Goal: Task Accomplishment & Management: Use online tool/utility

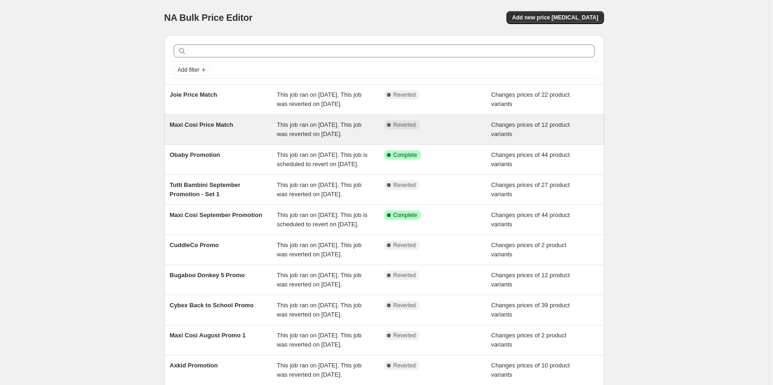
click at [477, 139] on div "Complete Reverted" at bounding box center [437, 129] width 107 height 19
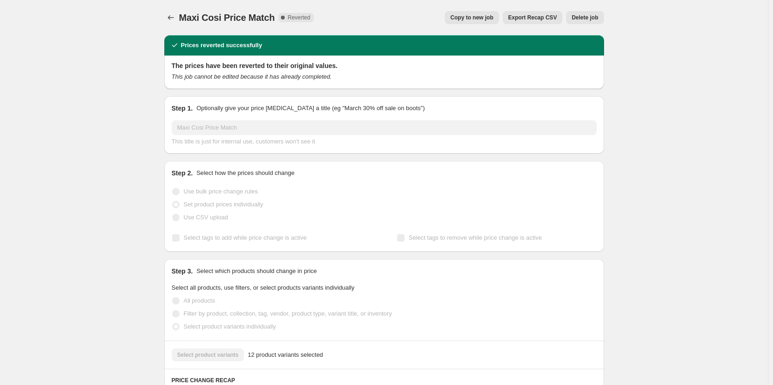
click at [468, 12] on button "Copy to new job" at bounding box center [472, 17] width 54 height 13
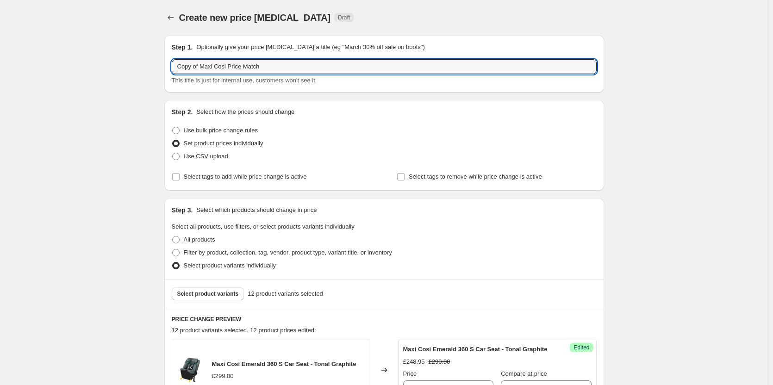
drag, startPoint x: 204, startPoint y: 64, endPoint x: 120, endPoint y: 67, distance: 83.3
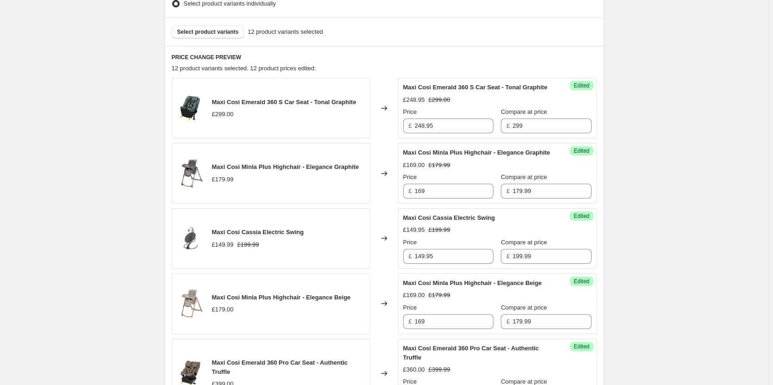
scroll to position [278, 0]
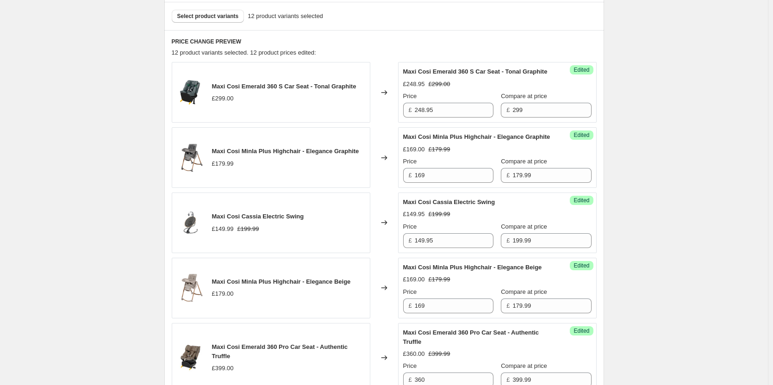
type input "Maxi Cosi Price Match"
drag, startPoint x: 358, startPoint y: 92, endPoint x: 214, endPoint y: 86, distance: 144.0
click at [214, 86] on div "Maxi Cosi Emerald 360 S Car Seat - Tonal Graphite £299.00" at bounding box center [271, 92] width 198 height 61
copy span "Maxi Cosi Emerald 360 S Car Seat - Tonal Graphite"
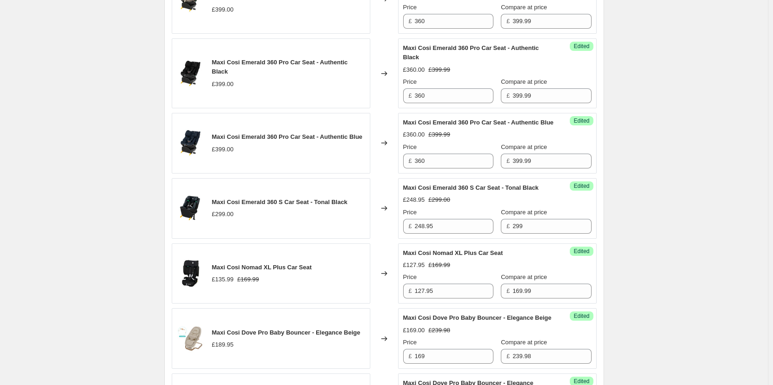
scroll to position [648, 0]
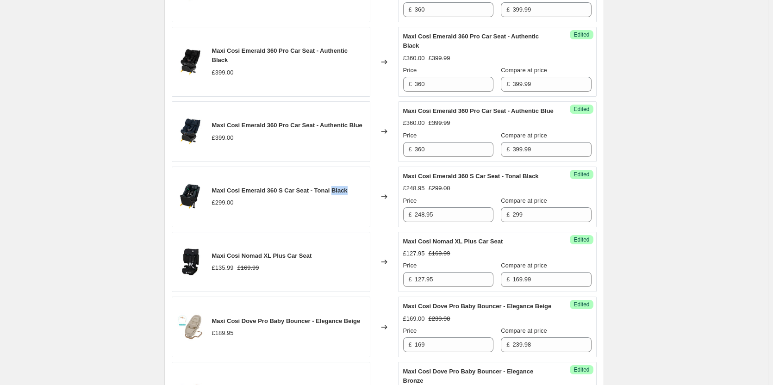
drag, startPoint x: 350, startPoint y: 229, endPoint x: 330, endPoint y: 229, distance: 19.4
click at [330, 227] on div "Maxi Cosi Emerald 360 S Car Seat - Tonal Black £299.00" at bounding box center [271, 197] width 198 height 61
copy span "Black"
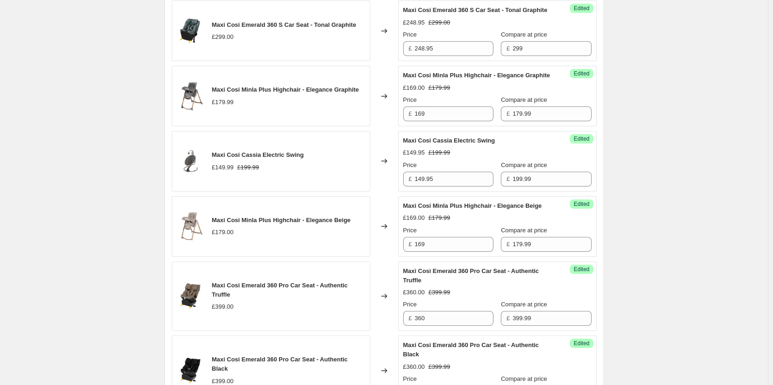
scroll to position [324, 0]
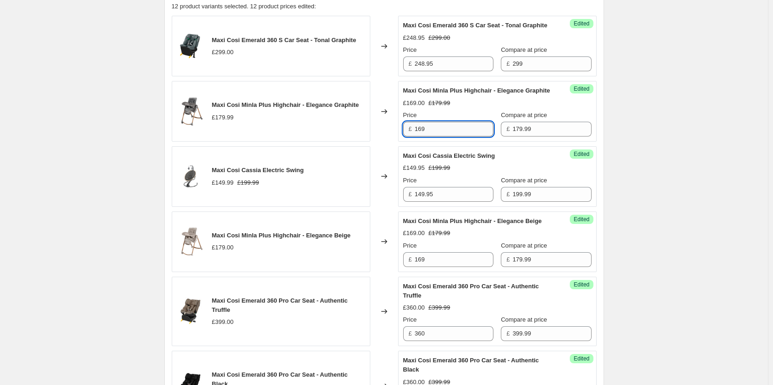
click at [435, 136] on input "169" at bounding box center [454, 129] width 79 height 15
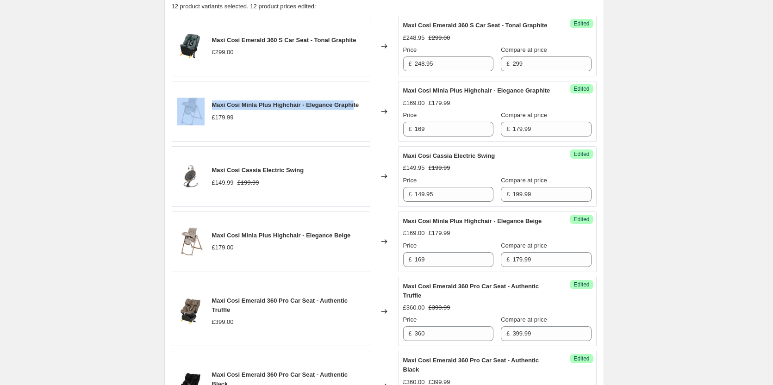
drag, startPoint x: 295, startPoint y: 120, endPoint x: 206, endPoint y: 123, distance: 88.4
click at [206, 123] on div "Maxi Cosi Minla Plus Highchair - Elegance Graphite £179.99" at bounding box center [271, 111] width 198 height 61
click at [365, 121] on div "Maxi Cosi Minla Plus Highchair - Elegance Graphite £179.99" at bounding box center [271, 111] width 198 height 61
drag, startPoint x: 362, startPoint y: 120, endPoint x: 353, endPoint y: 119, distance: 8.4
click at [353, 119] on div "Maxi Cosi Minla Plus Highchair - Elegance Graphite £179.99" at bounding box center [271, 111] width 198 height 61
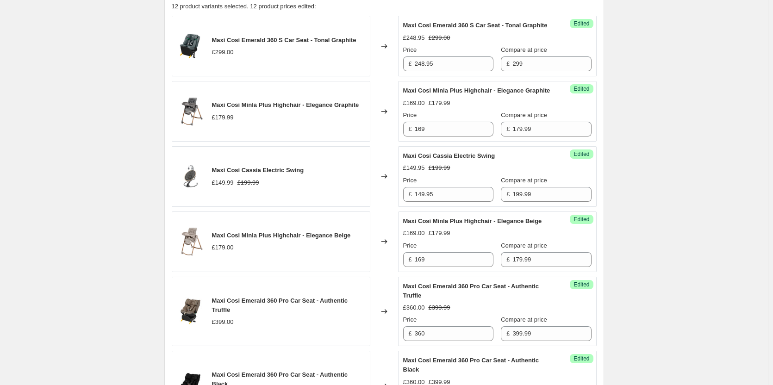
click at [355, 138] on div "Maxi Cosi Minla Plus Highchair - Elegance Graphite £179.99" at bounding box center [271, 111] width 198 height 61
drag, startPoint x: 312, startPoint y: 116, endPoint x: 286, endPoint y: 117, distance: 26.4
click at [286, 108] on span "Maxi Cosi Minla Plus Highchair - Elegance Graphite" at bounding box center [285, 104] width 147 height 7
click at [355, 108] on span "Maxi Cosi Minla Plus Highchair - Elegance Graphite" at bounding box center [285, 104] width 147 height 7
drag, startPoint x: 363, startPoint y: 118, endPoint x: 204, endPoint y: 118, distance: 159.6
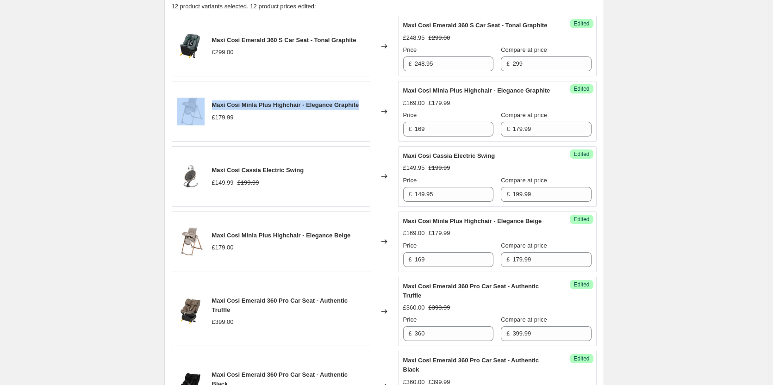
click at [204, 118] on div "Maxi Cosi Minla Plus Highchair - Elegance Graphite £179.99" at bounding box center [271, 111] width 198 height 61
copy div "Maxi Cosi Minla Plus Highchair - Elegance Graphite"
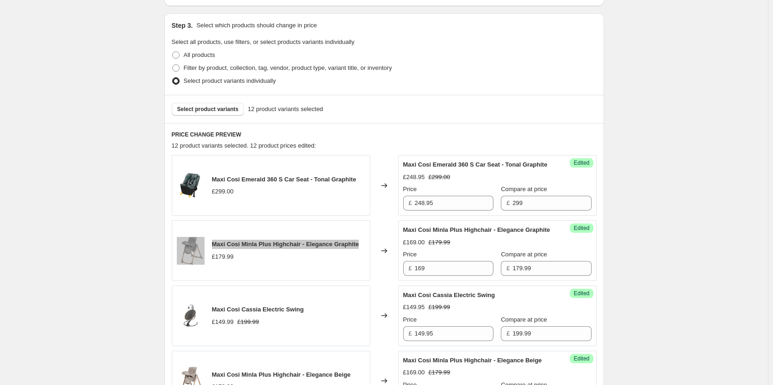
scroll to position [185, 0]
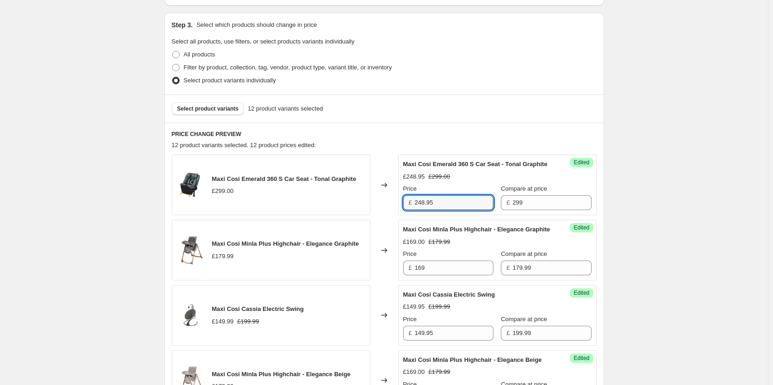
drag, startPoint x: 445, startPoint y: 214, endPoint x: 384, endPoint y: 211, distance: 60.2
click at [384, 211] on div "Maxi Cosi Emerald 360 S Car Seat - Tonal Graphite £299.00 Changed to Success Ed…" at bounding box center [384, 185] width 425 height 61
type input "289"
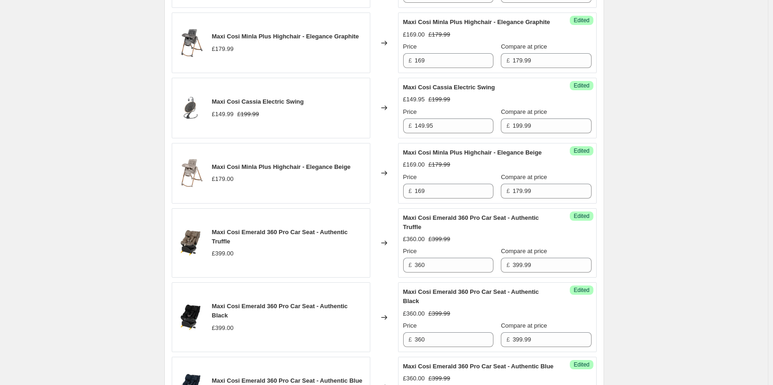
scroll to position [416, 0]
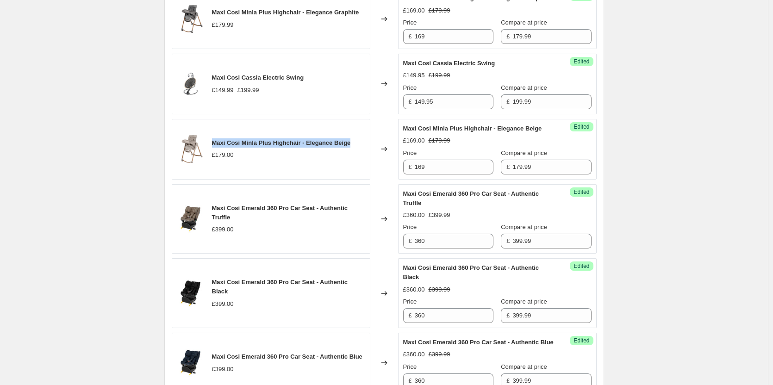
drag, startPoint x: 349, startPoint y: 167, endPoint x: 214, endPoint y: 165, distance: 134.6
click at [214, 146] on span "Maxi Cosi Minla Plus Highchair - Elegance Beige" at bounding box center [281, 142] width 139 height 7
copy span "Maxi Cosi Minla Plus Highchair - Elegance Beige"
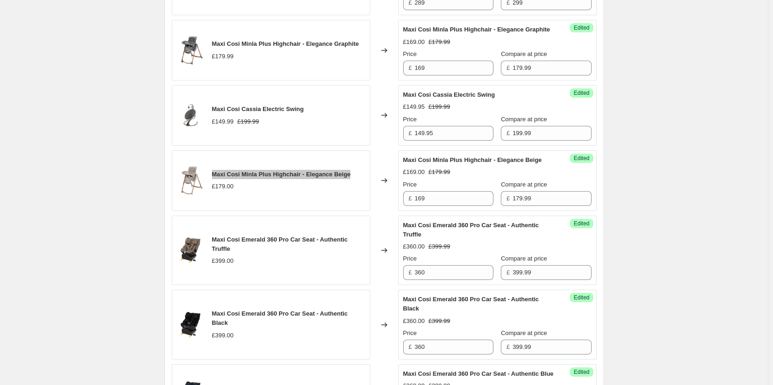
scroll to position [370, 0]
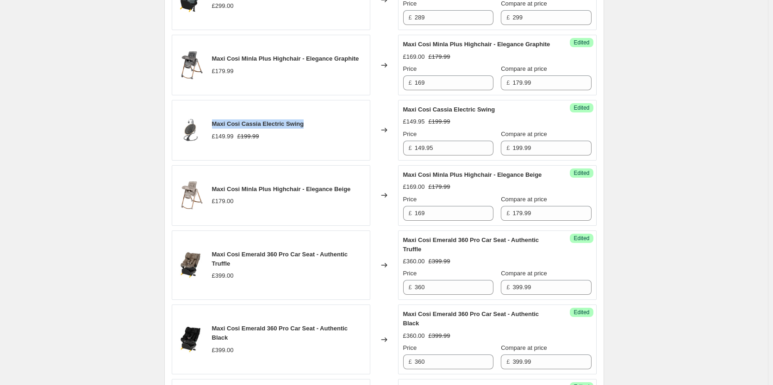
drag, startPoint x: 310, startPoint y: 142, endPoint x: 214, endPoint y: 140, distance: 96.3
click at [214, 140] on div "Maxi Cosi Cassia Electric Swing £149.99 £199.99" at bounding box center [271, 130] width 198 height 61
copy span "Maxi Cosi Cassia Electric Swing"
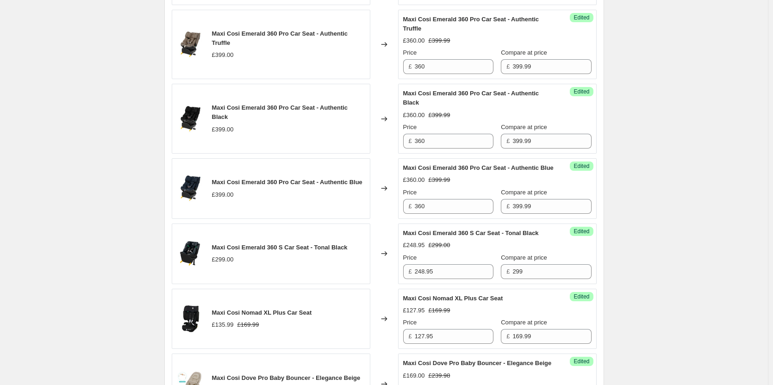
scroll to position [601, 0]
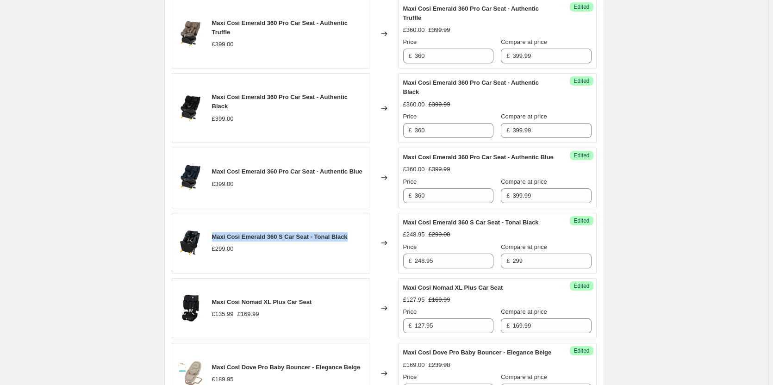
drag, startPoint x: 349, startPoint y: 275, endPoint x: 214, endPoint y: 273, distance: 135.1
click at [214, 273] on div "Maxi Cosi Emerald 360 S Car Seat - Tonal Black £299.00" at bounding box center [271, 243] width 198 height 61
copy span "Maxi Cosi Emerald 360 S Car Seat - Tonal Black"
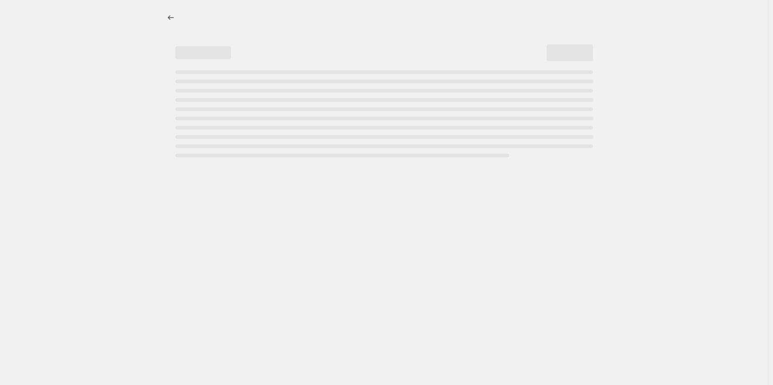
select select "percentage"
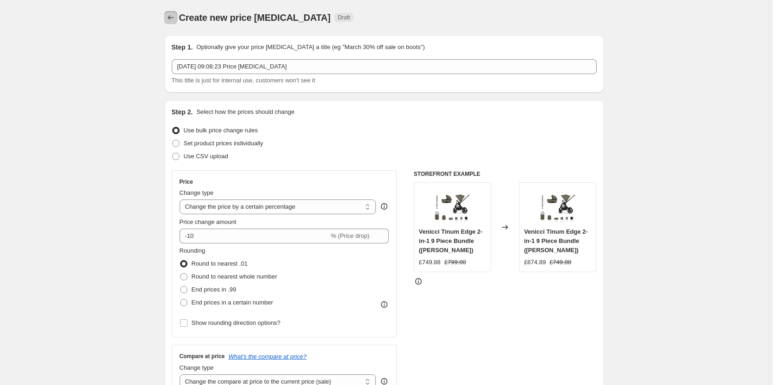
click at [172, 18] on icon "Price change jobs" at bounding box center [170, 17] width 9 height 9
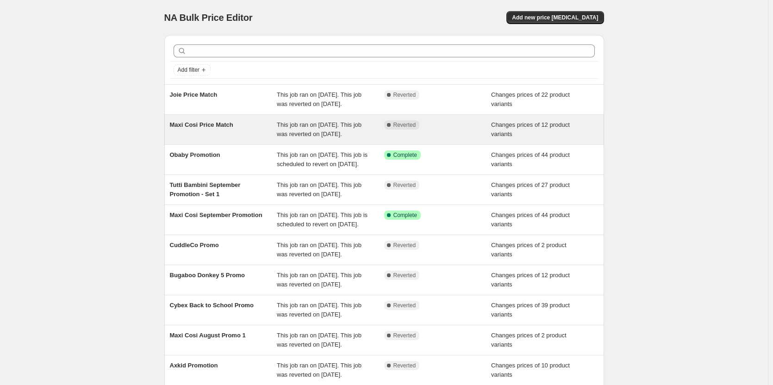
click at [326, 137] on span "This job ran on 27 September 2025. This job was reverted on 28 September 2025." at bounding box center [319, 129] width 85 height 16
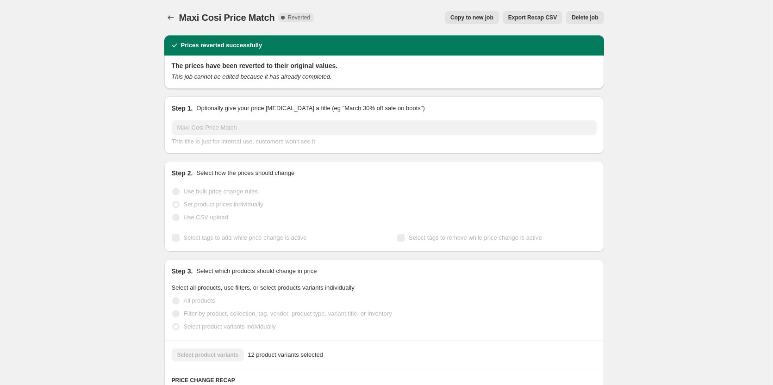
click at [493, 15] on span "Copy to new job" at bounding box center [471, 17] width 43 height 7
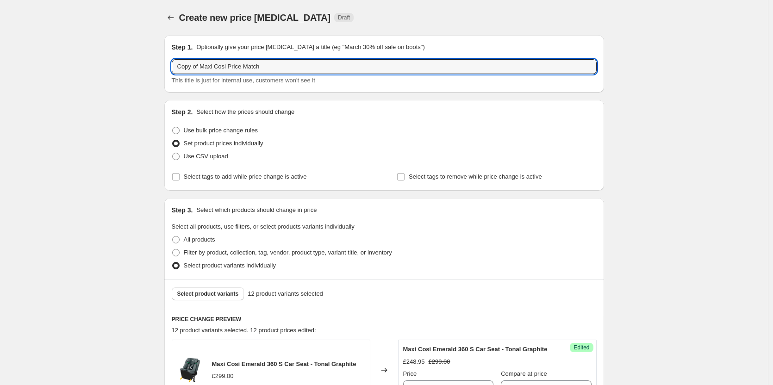
drag, startPoint x: 201, startPoint y: 66, endPoint x: 55, endPoint y: 73, distance: 146.4
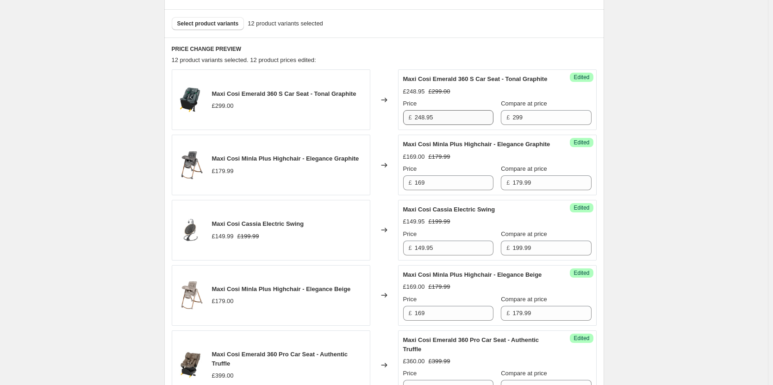
scroll to position [278, 0]
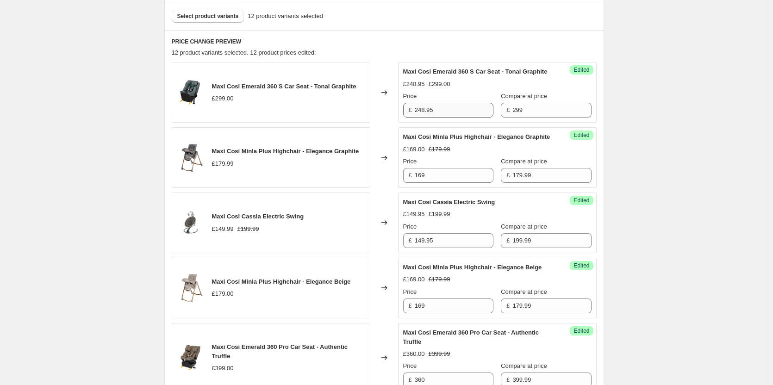
type input "Maxi Cosi Price Match"
drag, startPoint x: 439, startPoint y: 119, endPoint x: 373, endPoint y: 124, distance: 65.9
click at [379, 123] on div "Maxi Cosi Emerald 360 S Car Seat - Tonal Graphite £299.00 Changed to Success Ed…" at bounding box center [384, 92] width 425 height 61
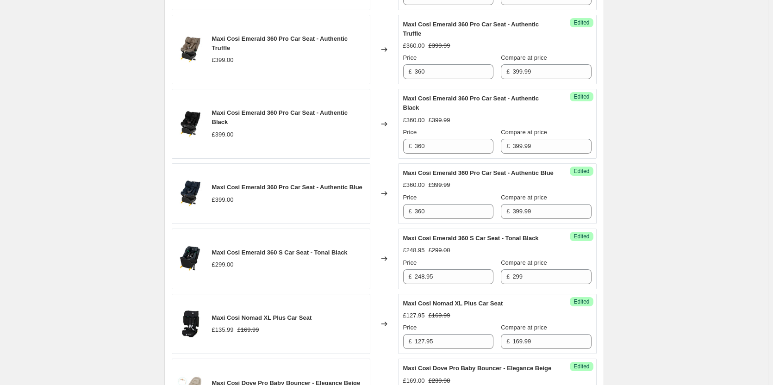
scroll to position [601, 0]
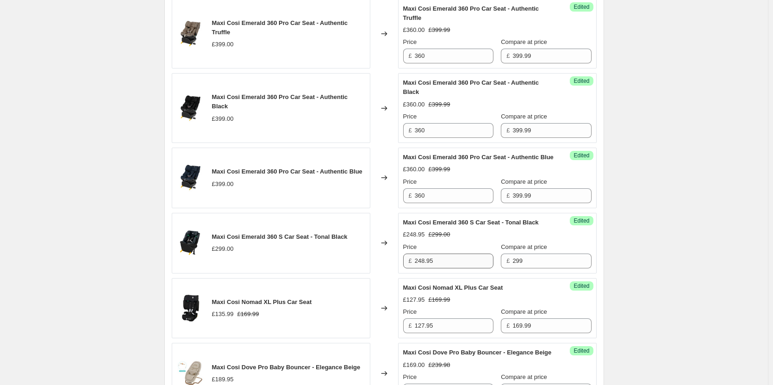
type input "289.95"
drag, startPoint x: 444, startPoint y: 293, endPoint x: 396, endPoint y: 301, distance: 48.8
click at [396, 273] on div "Maxi Cosi Emerald 360 S Car Seat - Tonal Black £299.00 Changed to Success Edite…" at bounding box center [384, 243] width 425 height 61
type input "289.95"
click at [711, 186] on div "Create new price change job. This page is ready Create new price change job Dra…" at bounding box center [384, 61] width 768 height 1325
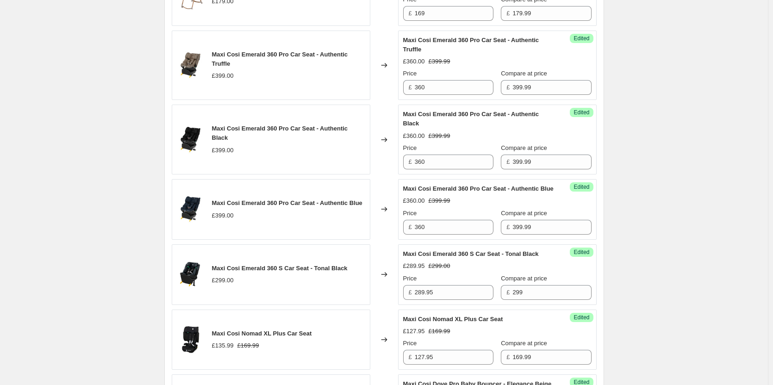
scroll to position [555, 0]
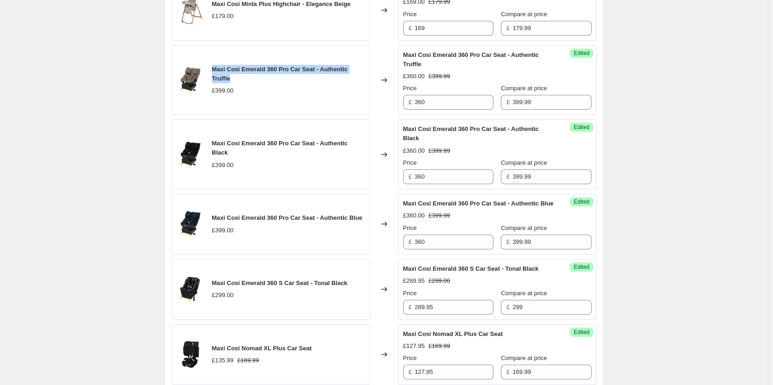
drag, startPoint x: 235, startPoint y: 105, endPoint x: 215, endPoint y: 97, distance: 22.2
click at [215, 83] on div "Maxi Cosi Emerald 360 Pro Car Seat - Authentic Truffle" at bounding box center [288, 74] width 153 height 19
copy span "Maxi Cosi Emerald 360 Pro Car Seat - Authentic Truffle"
click at [241, 83] on div "Maxi Cosi Emerald 360 Pro Car Seat - Authentic Truffle" at bounding box center [288, 74] width 153 height 19
drag, startPoint x: 241, startPoint y: 107, endPoint x: 215, endPoint y: 97, distance: 27.4
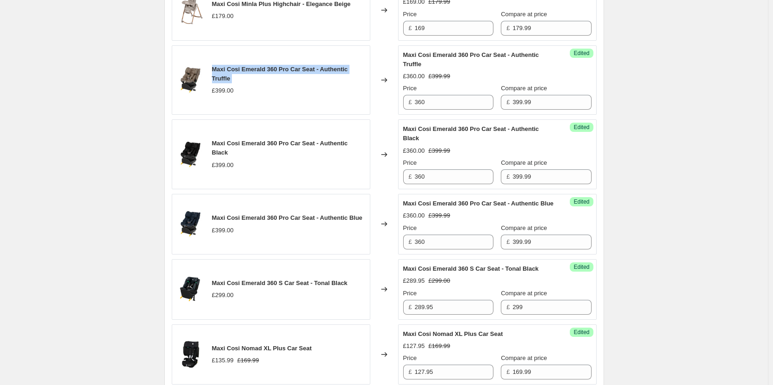
click at [215, 83] on div "Maxi Cosi Emerald 360 Pro Car Seat - Authentic Truffle" at bounding box center [288, 74] width 153 height 19
click at [124, 81] on div "Create new price change job. This page is ready Create new price change job Dra…" at bounding box center [384, 107] width 768 height 1325
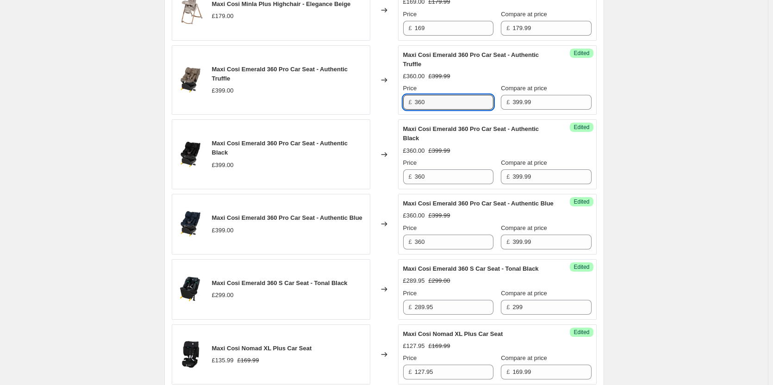
drag, startPoint x: 448, startPoint y: 136, endPoint x: 383, endPoint y: 132, distance: 64.9
click at [383, 115] on div "Maxi Cosi Emerald 360 Pro Car Seat - Authentic Truffle £399.00 Changed to Succe…" at bounding box center [384, 80] width 425 height 70
type input "380"
click at [437, 184] on input "360" at bounding box center [454, 176] width 79 height 15
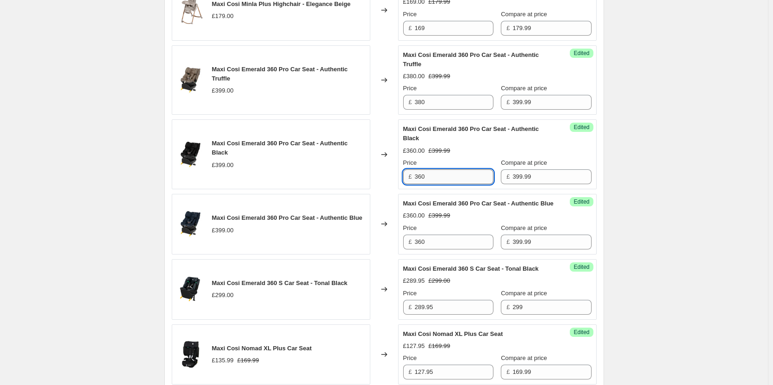
paste input "8"
type input "380"
click at [437, 249] on input "360" at bounding box center [454, 242] width 79 height 15
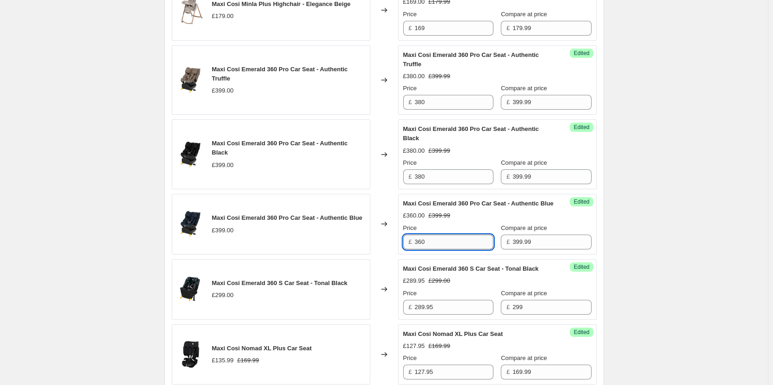
paste input "8"
type input "380"
click at [620, 235] on div "Create new price change job. This page is ready Create new price change job Dra…" at bounding box center [384, 107] width 768 height 1325
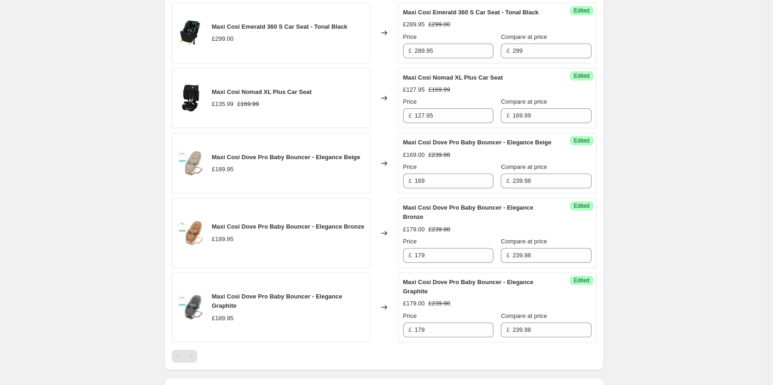
scroll to position [833, 0]
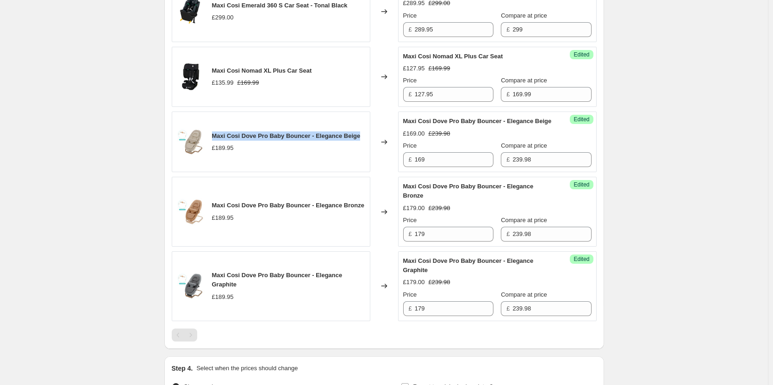
drag, startPoint x: 362, startPoint y: 177, endPoint x: 216, endPoint y: 178, distance: 146.2
click at [216, 172] on div "Maxi Cosi Dove Pro Baby Bouncer - Elegance Beige £189.95" at bounding box center [271, 141] width 198 height 61
drag, startPoint x: 285, startPoint y: 253, endPoint x: 268, endPoint y: 253, distance: 16.2
click at [277, 209] on span "Maxi Cosi Dove Pro Baby Bouncer - Elegance Bronze" at bounding box center [288, 205] width 152 height 7
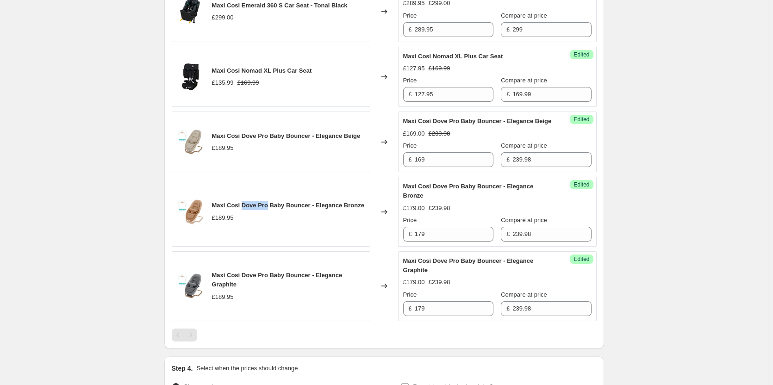
drag, startPoint x: 268, startPoint y: 253, endPoint x: 243, endPoint y: 250, distance: 25.1
click at [243, 209] on span "Maxi Cosi Dove Pro Baby Bouncer - Elegance Bronze" at bounding box center [288, 205] width 152 height 7
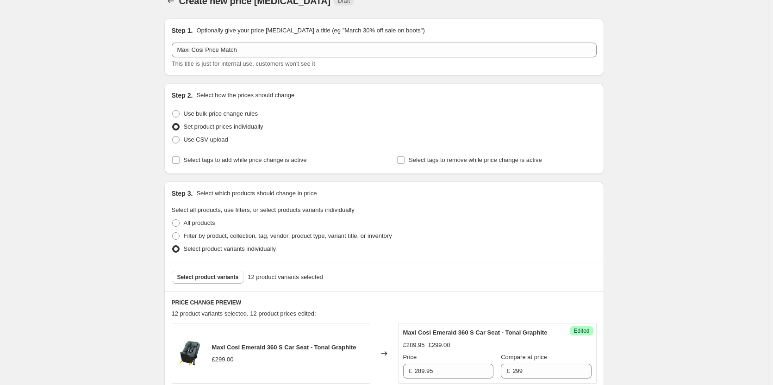
scroll to position [0, 0]
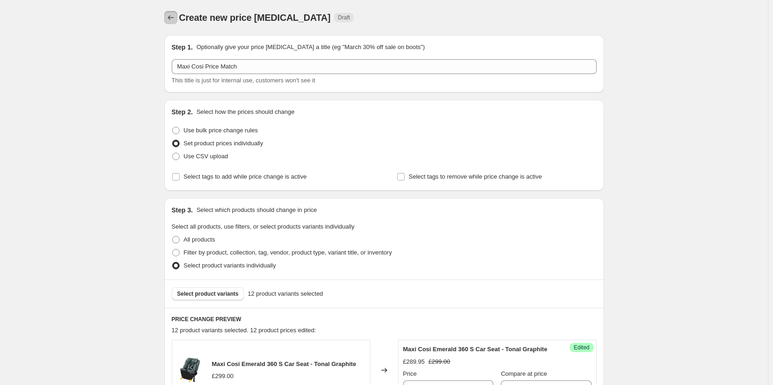
click at [175, 21] on icon "Price change jobs" at bounding box center [170, 17] width 9 height 9
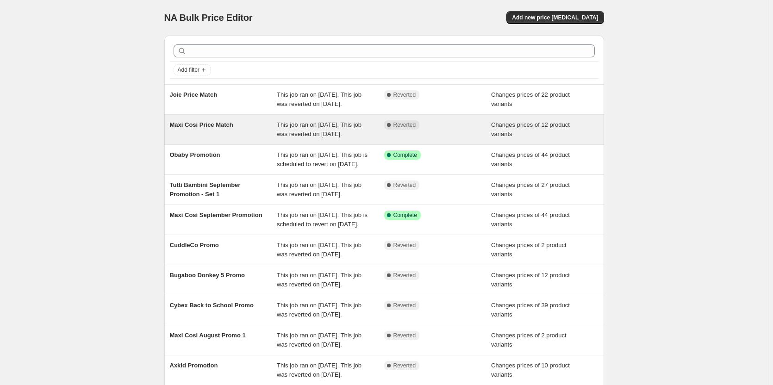
click at [388, 139] on div "Complete Reverted" at bounding box center [437, 129] width 107 height 19
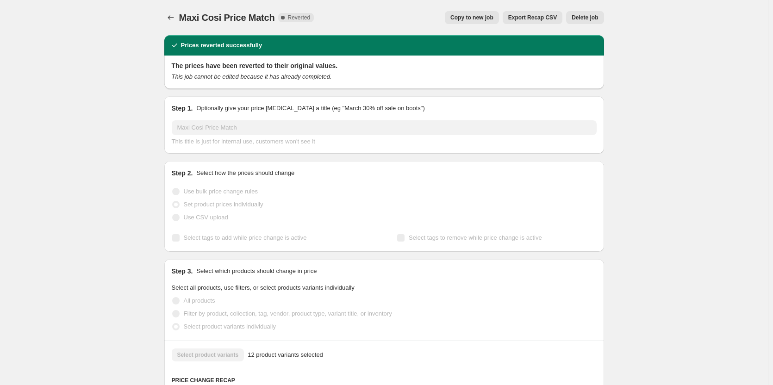
click at [593, 12] on button "Delete job" at bounding box center [584, 17] width 37 height 13
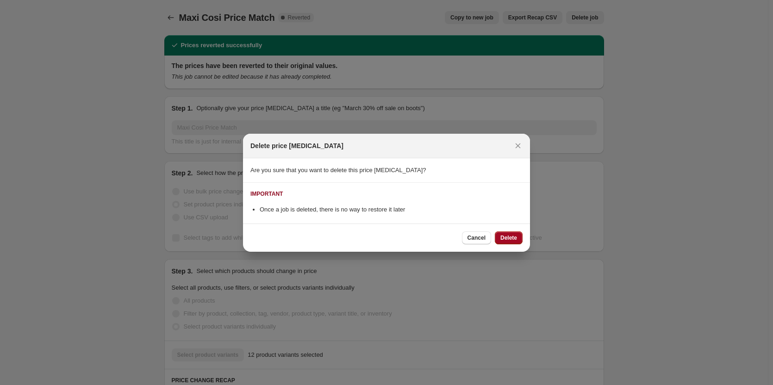
click at [512, 233] on button "Delete" at bounding box center [509, 237] width 28 height 13
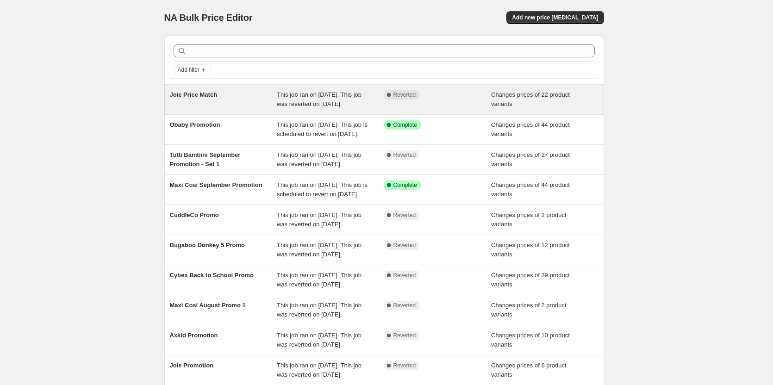
click at [222, 109] on div "Joie Price Match" at bounding box center [223, 99] width 107 height 19
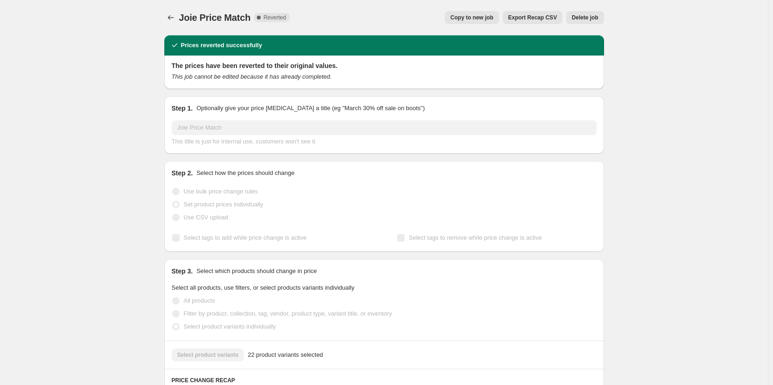
click at [189, 14] on span "Joie Price Match" at bounding box center [215, 17] width 72 height 10
click at [167, 16] on button "Price change jobs" at bounding box center [170, 17] width 13 height 13
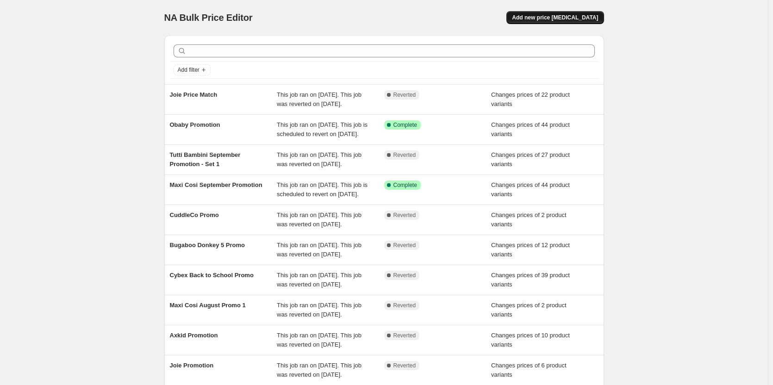
click at [565, 11] on div "NA Bulk Price Editor. This page is ready NA Bulk Price Editor Add new price cha…" at bounding box center [384, 17] width 440 height 35
click at [565, 12] on button "Add new price [MEDICAL_DATA]" at bounding box center [554, 17] width 97 height 13
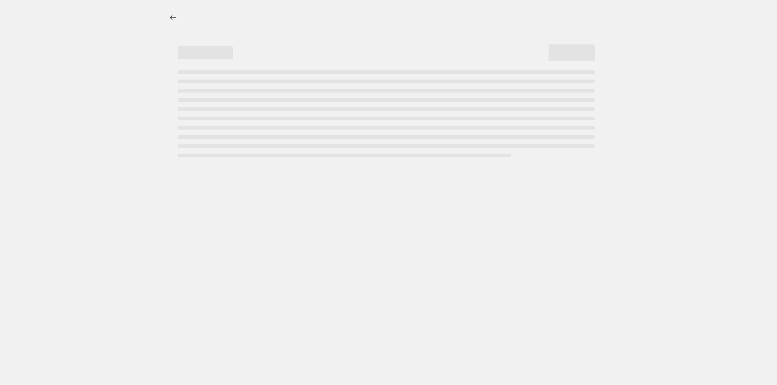
select select "percentage"
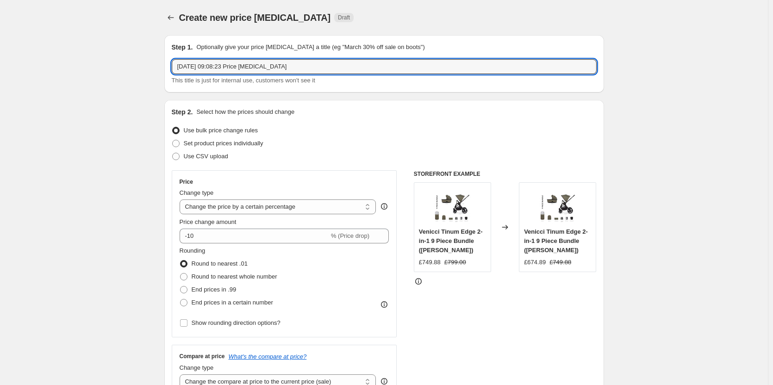
drag, startPoint x: 367, startPoint y: 72, endPoint x: -120, endPoint y: 68, distance: 486.7
click at [0, 68] on html "Home Settings Plans Skip to content Create new price change job. This page is r…" at bounding box center [386, 192] width 773 height 385
type input "Joie Price Match"
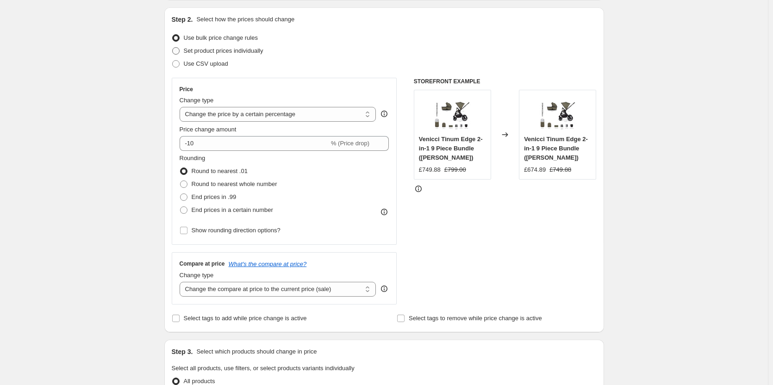
click at [209, 54] on span "Set product prices individually" at bounding box center [224, 50] width 80 height 7
click at [173, 48] on input "Set product prices individually" at bounding box center [172, 47] width 0 height 0
radio input "true"
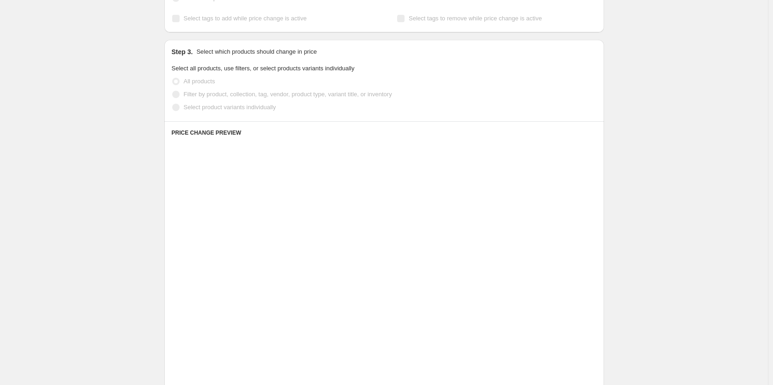
scroll to position [231, 0]
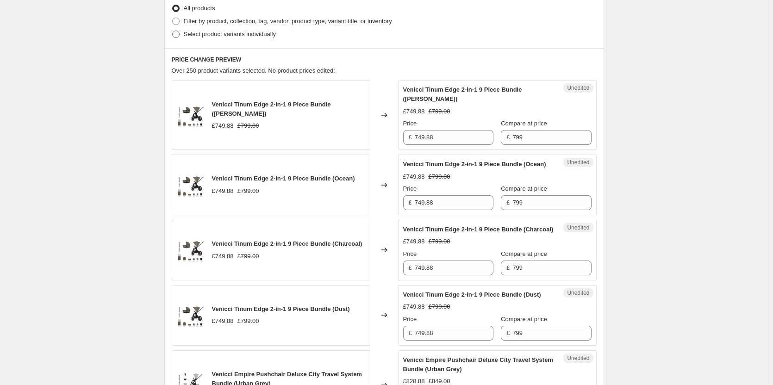
click at [196, 33] on span "Select product variants individually" at bounding box center [230, 34] width 92 height 7
click at [173, 31] on input "Select product variants individually" at bounding box center [172, 31] width 0 height 0
radio input "true"
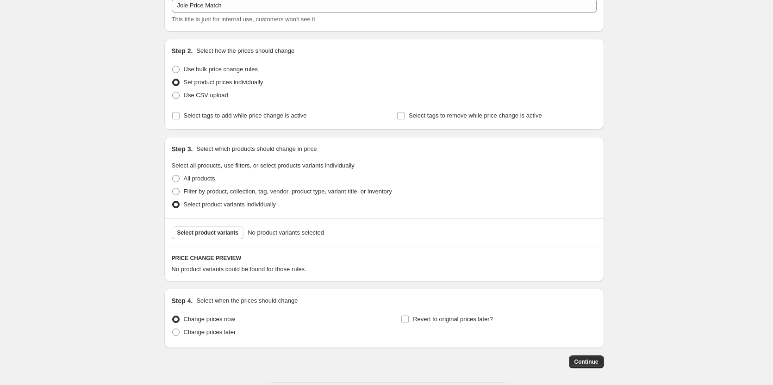
scroll to position [101, 0]
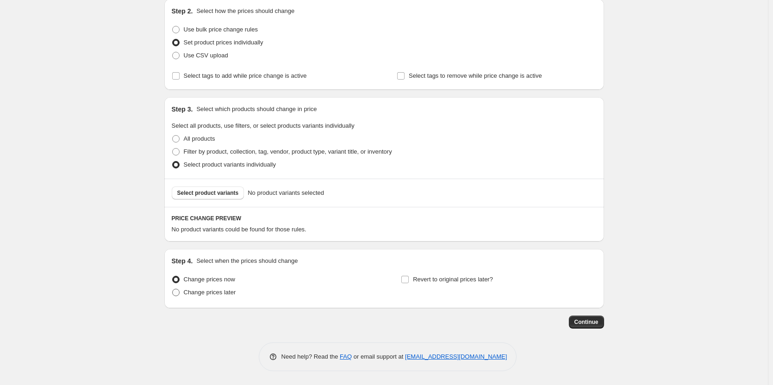
click at [225, 291] on span "Change prices later" at bounding box center [210, 292] width 52 height 7
click at [173, 289] on input "Change prices later" at bounding box center [172, 289] width 0 height 0
radio input "true"
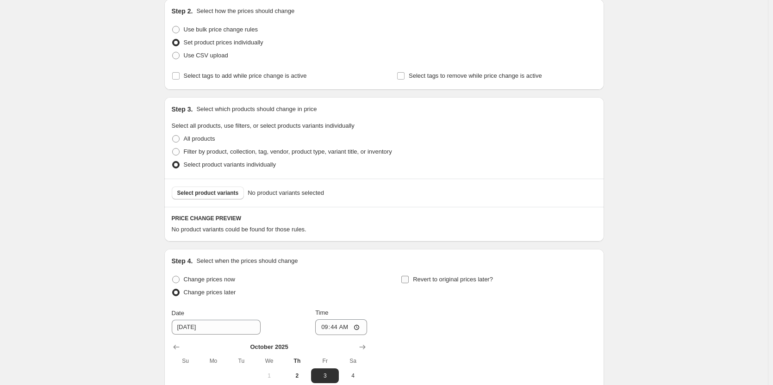
click at [466, 280] on span "Revert to original prices later?" at bounding box center [453, 279] width 80 height 7
click at [409, 280] on input "Revert to original prices later?" at bounding box center [404, 279] width 7 height 7
checkbox input "true"
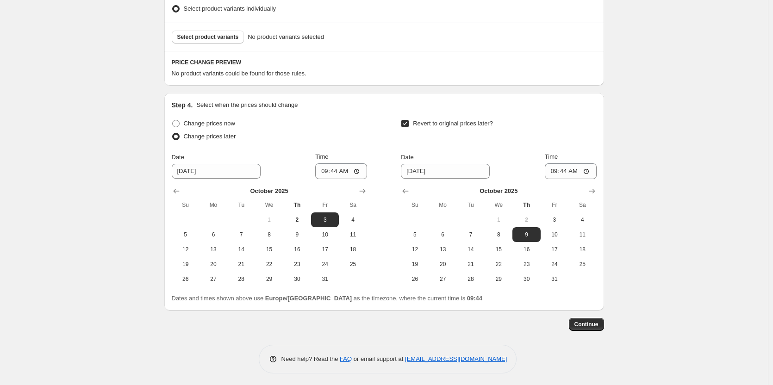
scroll to position [259, 0]
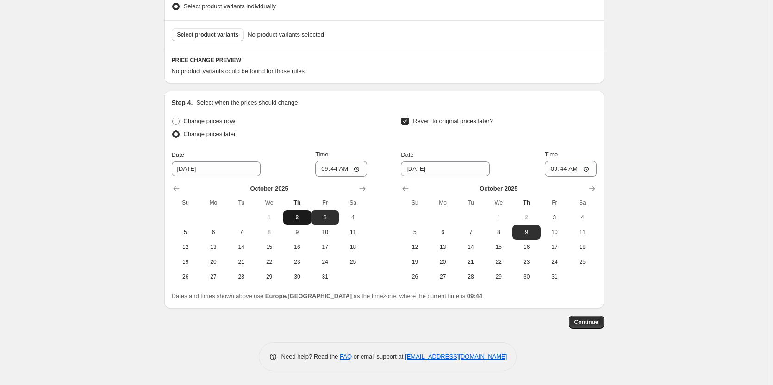
click at [302, 216] on span "2" at bounding box center [297, 217] width 20 height 7
type input "10/2/2025"
drag, startPoint x: 552, startPoint y: 212, endPoint x: 539, endPoint y: 212, distance: 13.4
click at [552, 212] on button "3" at bounding box center [554, 217] width 28 height 15
type input "10/3/2025"
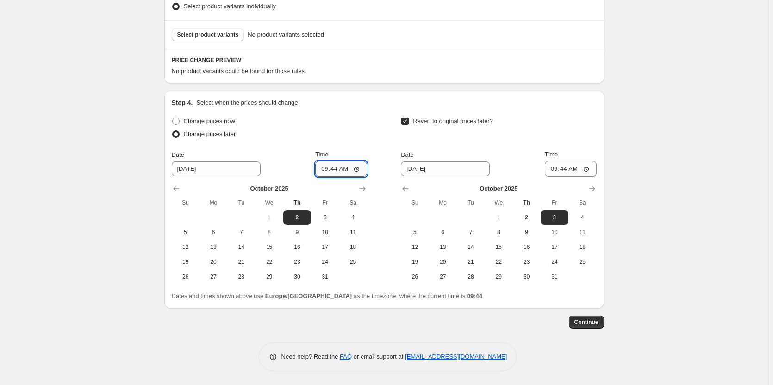
click at [336, 169] on input "09:44" at bounding box center [341, 169] width 52 height 16
type input "18:00"
click at [566, 170] on input "09:44" at bounding box center [571, 169] width 52 height 16
type input "06:00"
click at [675, 157] on div "Create new price change job. This page is ready Create new price change job Dra…" at bounding box center [384, 63] width 768 height 644
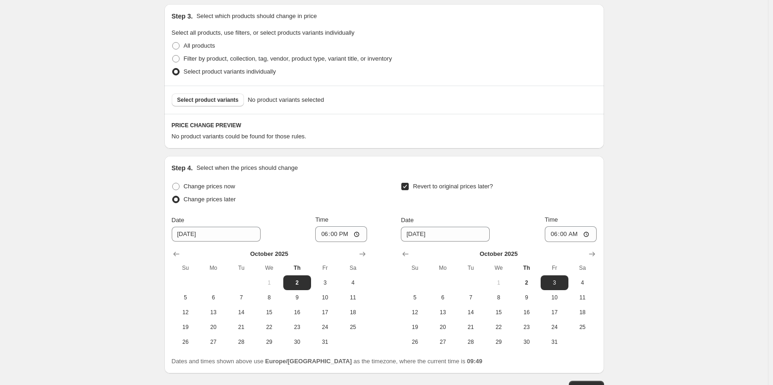
scroll to position [167, 0]
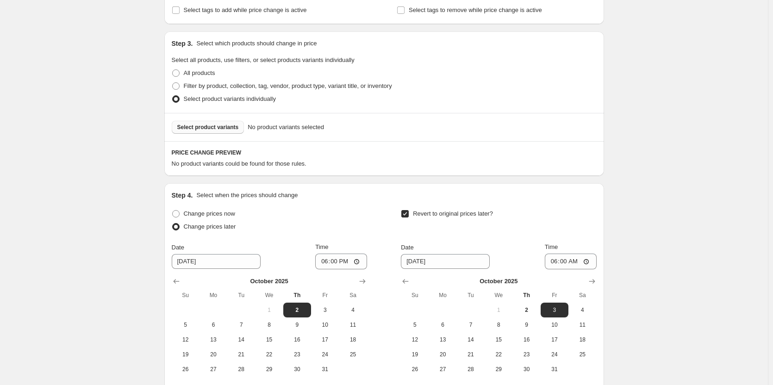
click at [207, 131] on button "Select product variants" at bounding box center [208, 127] width 73 height 13
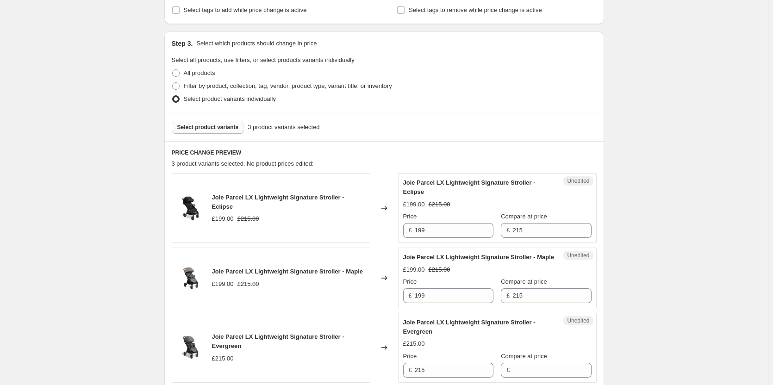
click at [229, 126] on span "Select product variants" at bounding box center [208, 127] width 62 height 7
click at [210, 131] on button "Select product variants" at bounding box center [208, 127] width 73 height 13
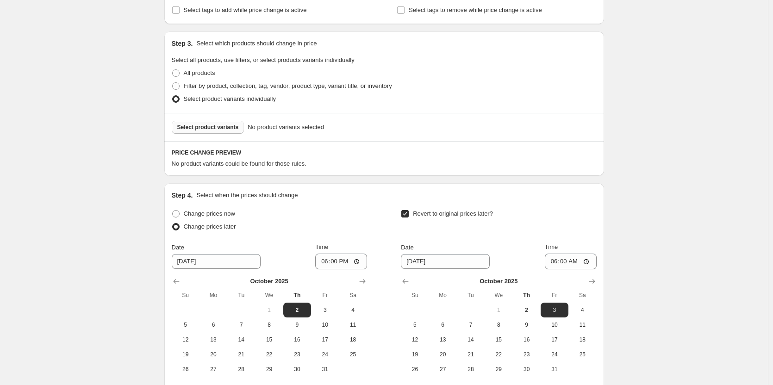
click at [210, 127] on span "Select product variants" at bounding box center [208, 127] width 62 height 7
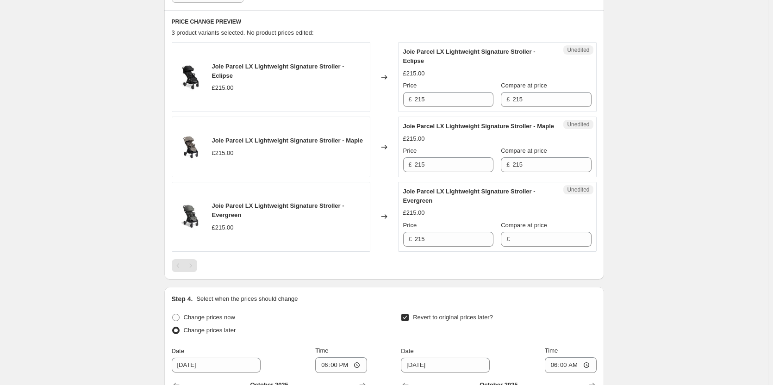
scroll to position [305, 0]
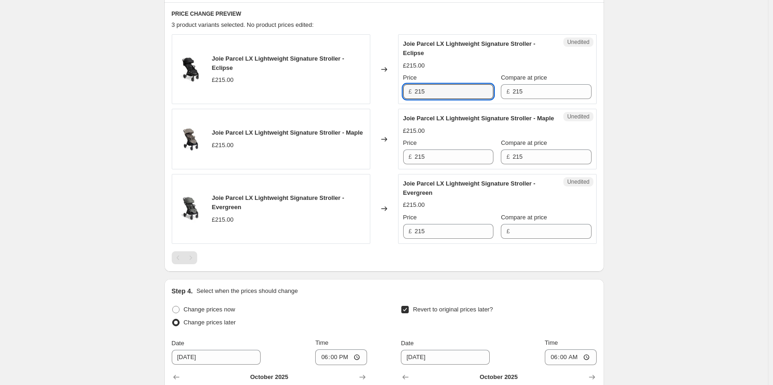
drag, startPoint x: 438, startPoint y: 95, endPoint x: 400, endPoint y: 94, distance: 37.5
click at [401, 94] on div "Unedited Joie Parcel LX Lightweight Signature Stroller - Eclipse £215.00 Price …" at bounding box center [497, 69] width 198 height 70
type input "189"
click at [436, 164] on input "215" at bounding box center [454, 156] width 79 height 15
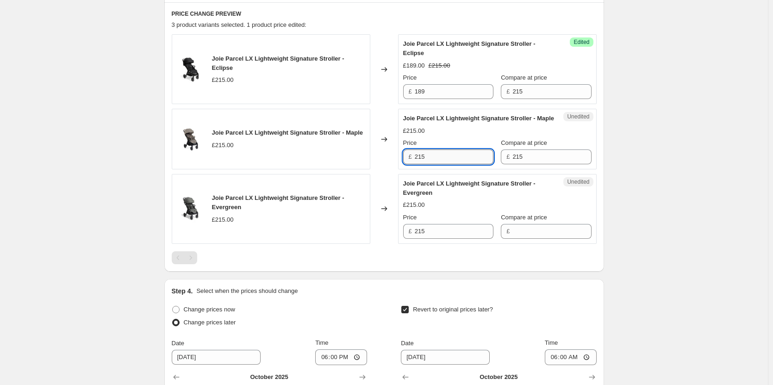
click at [436, 164] on input "215" at bounding box center [454, 156] width 79 height 15
type input "195"
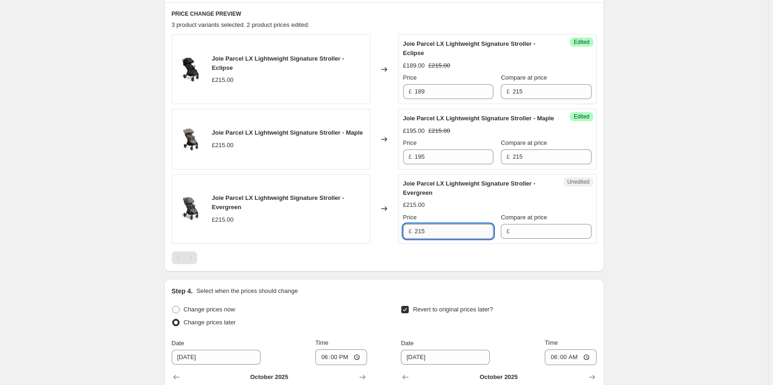
click at [441, 235] on input "215" at bounding box center [454, 231] width 79 height 15
paste input "19"
type input "195"
click at [766, 229] on div "Create new price change job. This page is ready Create new price change job Dra…" at bounding box center [384, 134] width 768 height 879
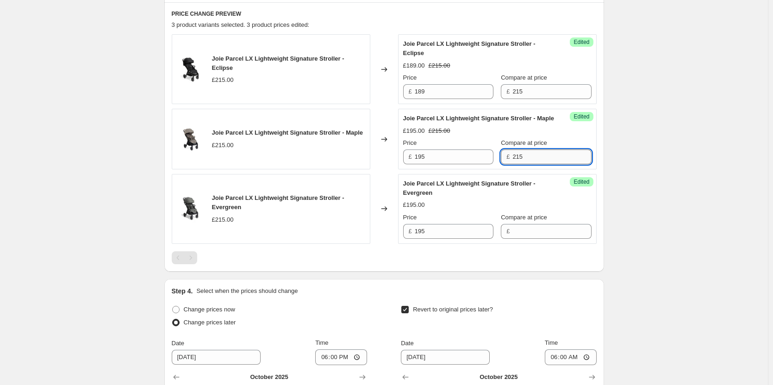
click at [529, 164] on input "215" at bounding box center [551, 156] width 79 height 15
click at [532, 239] on input "Compare at price" at bounding box center [551, 231] width 79 height 15
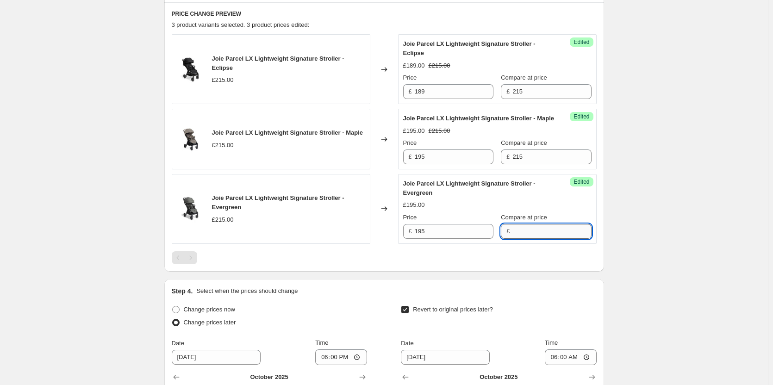
paste input "215"
type input "215"
click at [614, 235] on div "Create new price change job. This page is ready Create new price change job Dra…" at bounding box center [384, 134] width 462 height 879
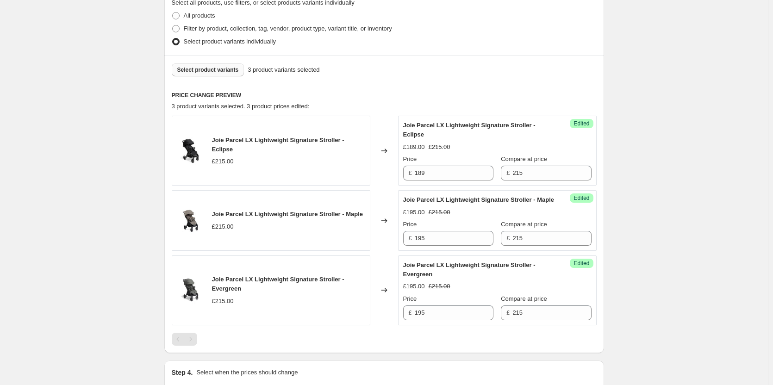
scroll to position [213, 0]
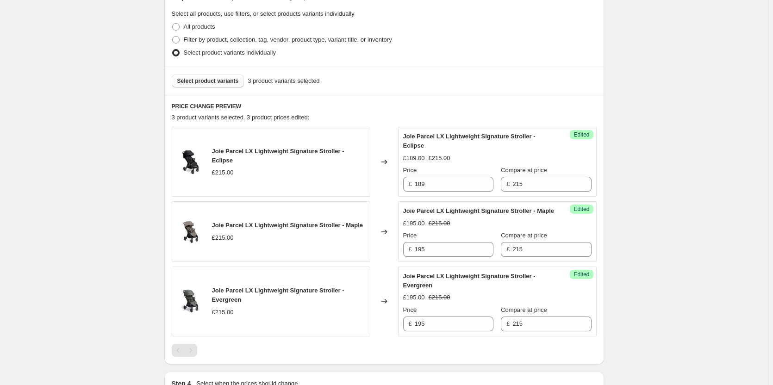
click at [223, 80] on span "Select product variants" at bounding box center [208, 80] width 62 height 7
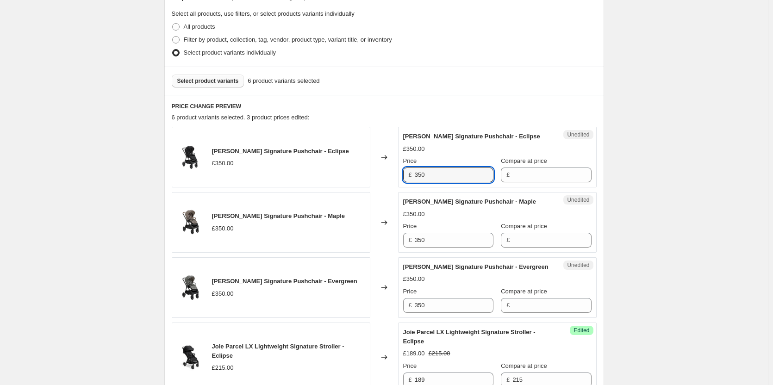
drag, startPoint x: 439, startPoint y: 172, endPoint x: 408, endPoint y: 177, distance: 31.4
click at [408, 177] on div "£ 350" at bounding box center [448, 174] width 90 height 15
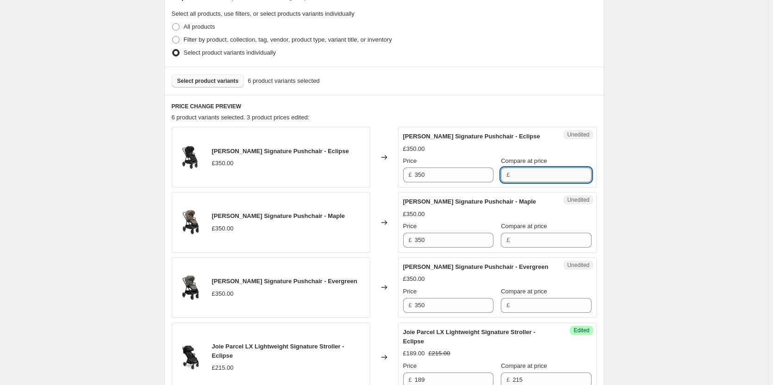
click at [527, 176] on input "Compare at price" at bounding box center [551, 174] width 79 height 15
paste input "350"
type input "350"
click at [472, 180] on input "350" at bounding box center [454, 174] width 79 height 15
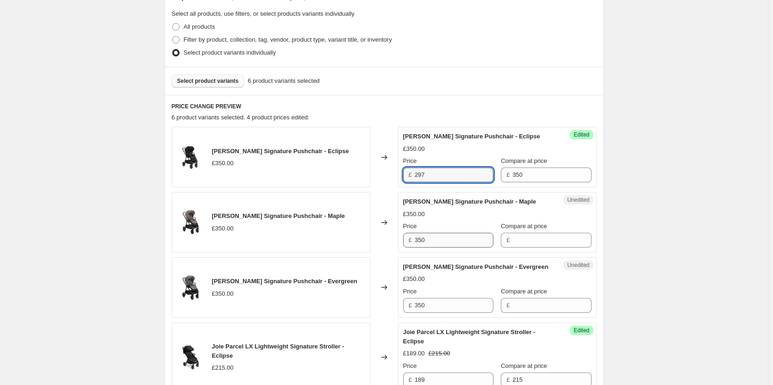
type input "297"
click at [433, 241] on input "350" at bounding box center [454, 240] width 79 height 15
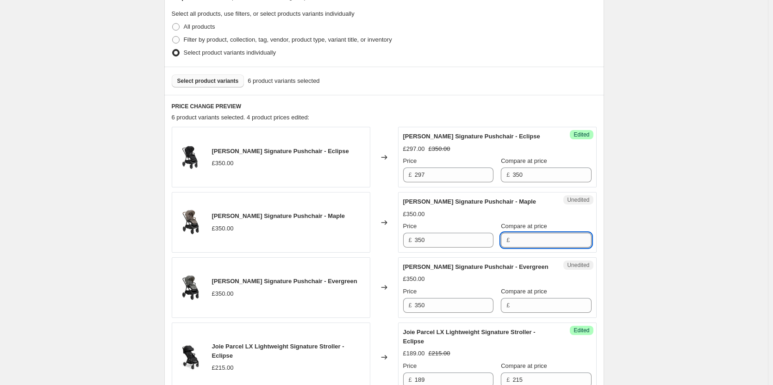
click at [540, 241] on input "Compare at price" at bounding box center [551, 240] width 79 height 15
paste input "350"
type input "350"
click at [536, 307] on input "Compare at price" at bounding box center [551, 305] width 79 height 15
paste input "350"
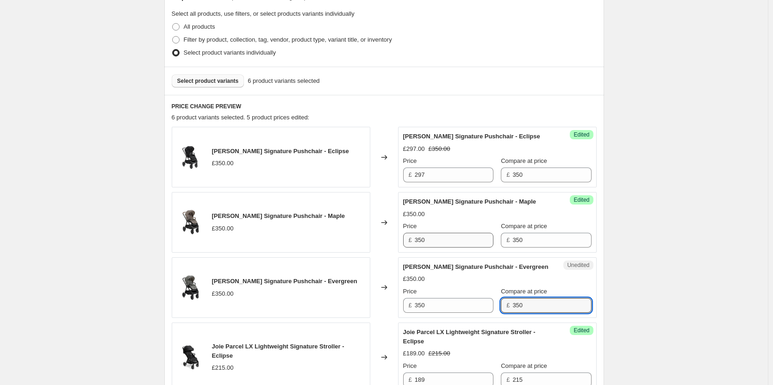
type input "350"
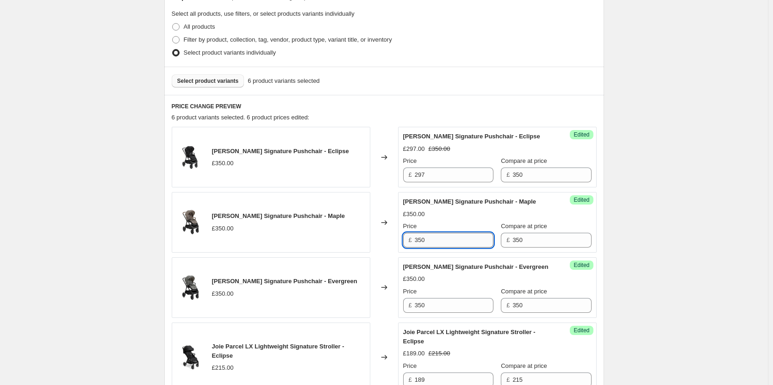
click at [452, 233] on input "350" at bounding box center [454, 240] width 79 height 15
type input "3"
click at [212, 87] on button "Select product variants" at bounding box center [208, 80] width 73 height 13
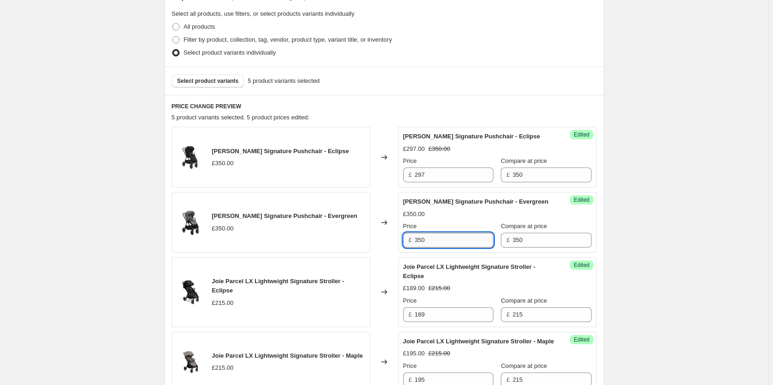
click at [459, 241] on input "350" at bounding box center [454, 240] width 79 height 15
type input "325"
click at [675, 204] on div "Create new price change job. This page is ready Create new price change job Dra…" at bounding box center [384, 291] width 768 height 1009
click at [203, 84] on span "Select product variants" at bounding box center [208, 80] width 62 height 7
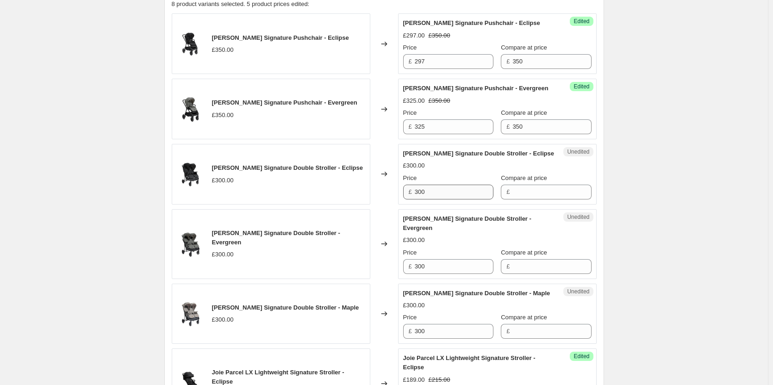
scroll to position [352, 0]
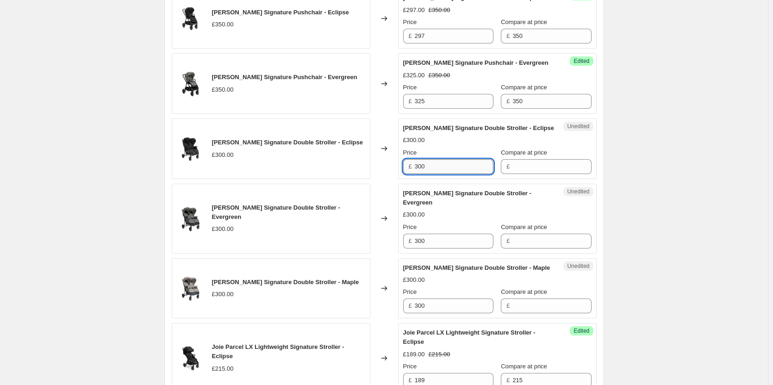
click at [440, 173] on input "300" at bounding box center [454, 166] width 79 height 15
paste input "300"
click at [512, 167] on input "Compare at price" at bounding box center [551, 166] width 79 height 15
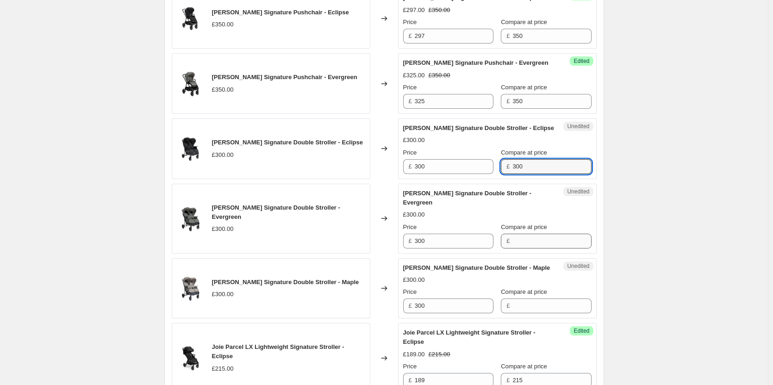
type input "300"
click at [530, 240] on input "Compare at price" at bounding box center [551, 241] width 79 height 15
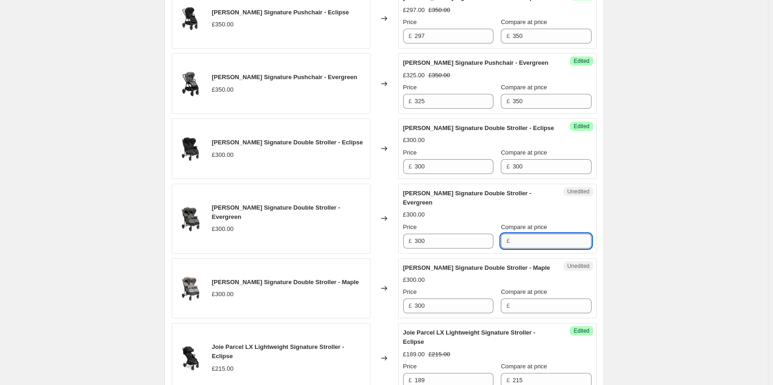
paste input "300"
type input "300"
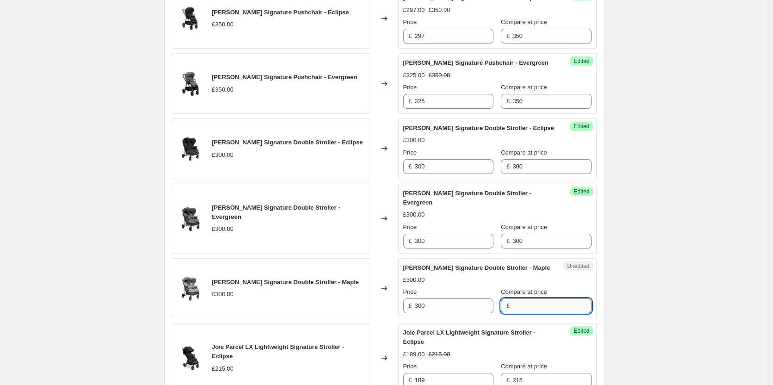
click at [520, 303] on input "Compare at price" at bounding box center [551, 305] width 79 height 15
paste input "300"
type input "300"
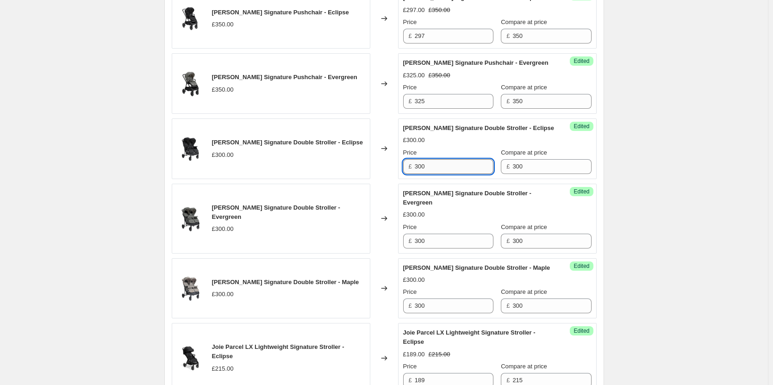
click at [433, 163] on input "300" at bounding box center [454, 166] width 79 height 15
type input "255"
click at [434, 249] on div "Success Edited Joie Estrella Signature Double Stroller - Evergreen £300.00 Pric…" at bounding box center [497, 219] width 198 height 70
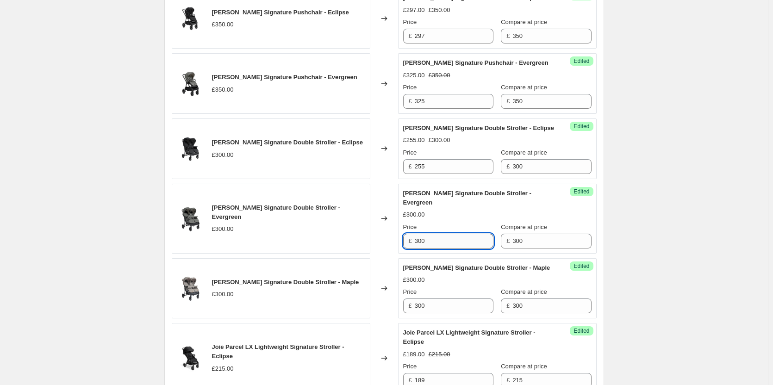
click at [431, 237] on input "300" at bounding box center [454, 241] width 79 height 15
paste input "255"
type input "255"
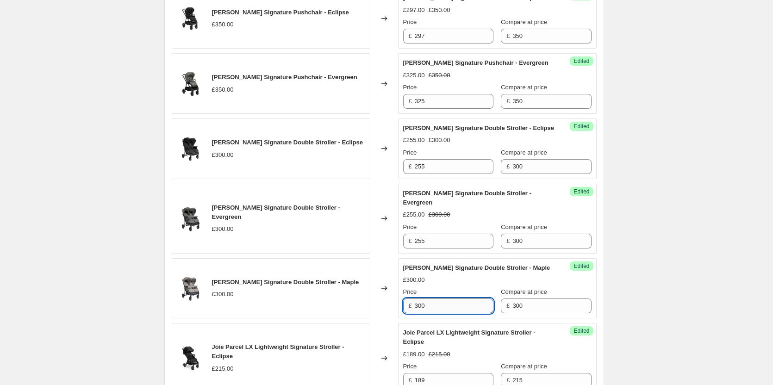
click at [444, 306] on input "300" at bounding box center [454, 305] width 79 height 15
paste input "255"
type input "255"
click at [103, 194] on div "Create new price change job. This page is ready Create new price change job Dra…" at bounding box center [384, 254] width 768 height 1213
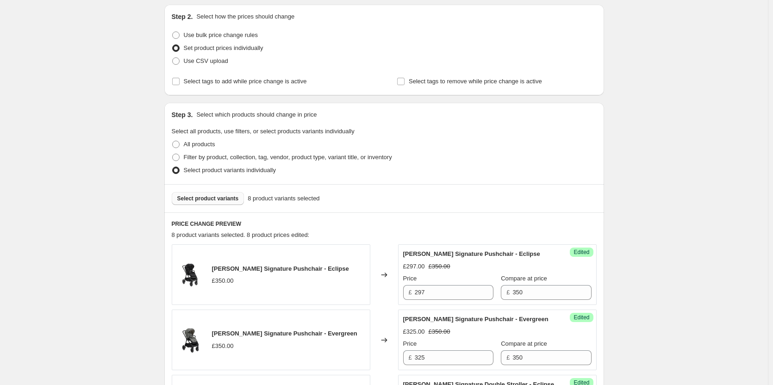
scroll to position [185, 0]
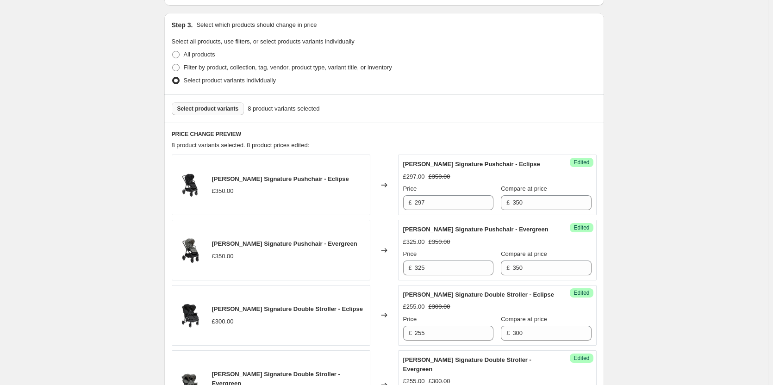
click at [207, 97] on div "Select product variants 8 product variants selected" at bounding box center [384, 108] width 440 height 28
click at [207, 116] on div "Select product variants 8 product variants selected" at bounding box center [384, 108] width 440 height 28
click at [213, 109] on span "Select product variants" at bounding box center [208, 108] width 62 height 7
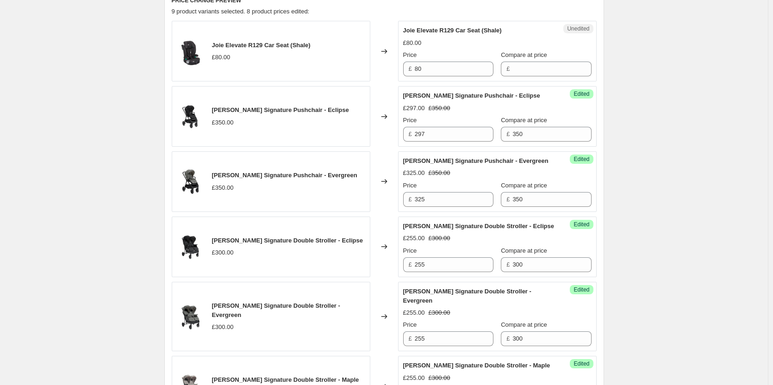
scroll to position [231, 0]
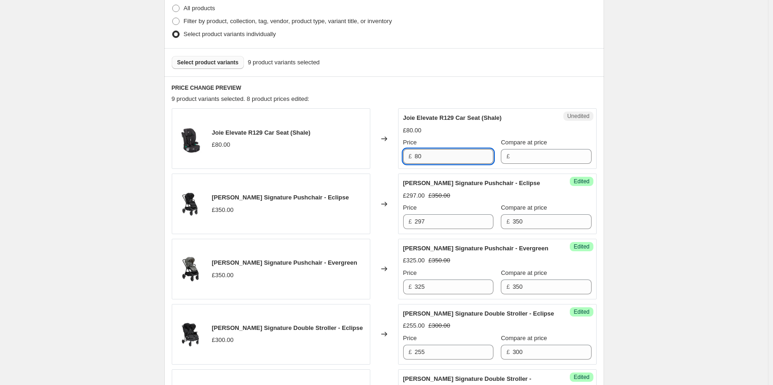
click at [446, 155] on input "80" at bounding box center [454, 156] width 79 height 15
click at [512, 159] on input "Compare at price" at bounding box center [551, 156] width 79 height 15
paste input "80"
type input "80"
click at [464, 160] on input "80" at bounding box center [454, 156] width 79 height 15
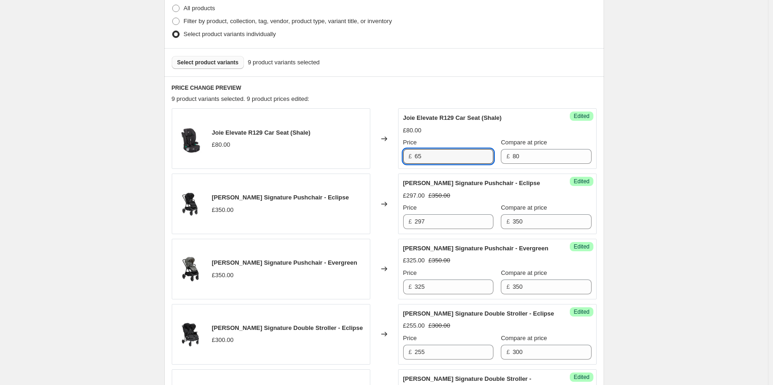
type input "65"
click at [221, 70] on div "Select product variants 9 product variants selected" at bounding box center [384, 62] width 440 height 28
click at [223, 57] on button "Select product variants" at bounding box center [208, 62] width 73 height 13
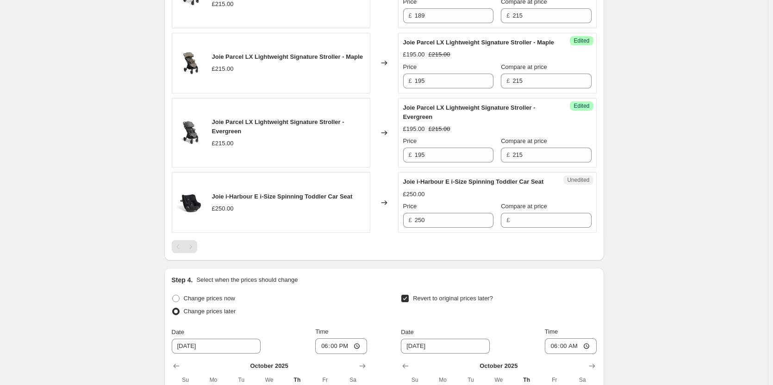
scroll to position [786, 0]
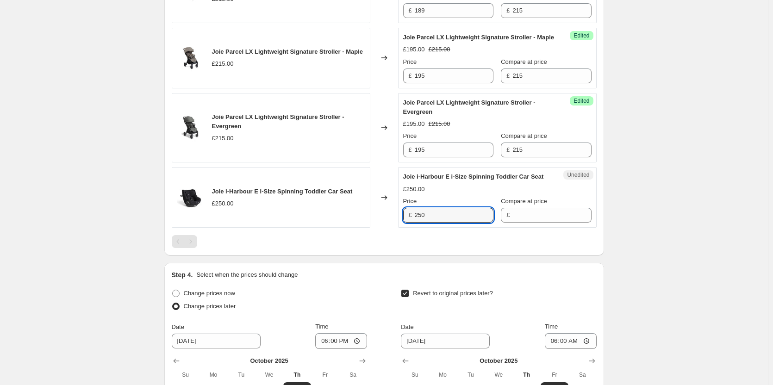
drag, startPoint x: 458, startPoint y: 229, endPoint x: 408, endPoint y: 236, distance: 51.0
click at [408, 223] on div "£ 250" at bounding box center [448, 215] width 90 height 15
click at [531, 223] on input "Compare at price" at bounding box center [551, 215] width 79 height 15
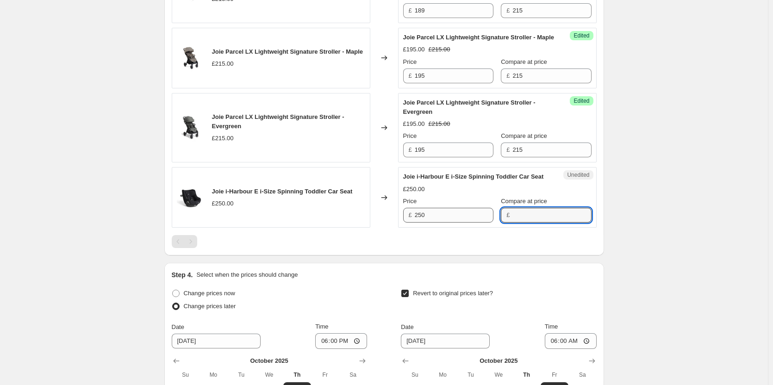
paste input "250"
type input "250"
click at [430, 223] on input "250" at bounding box center [454, 215] width 79 height 15
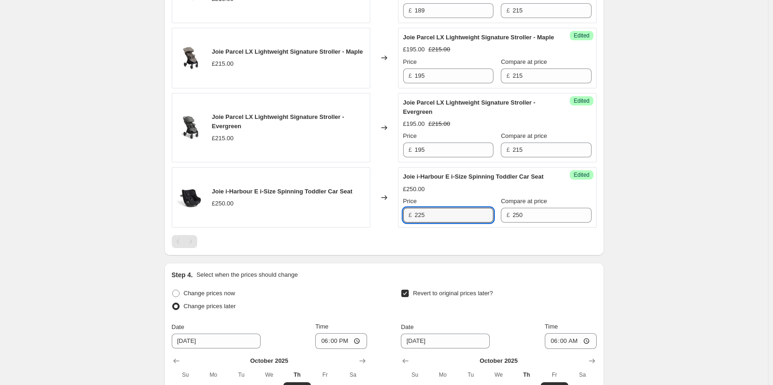
type input "225"
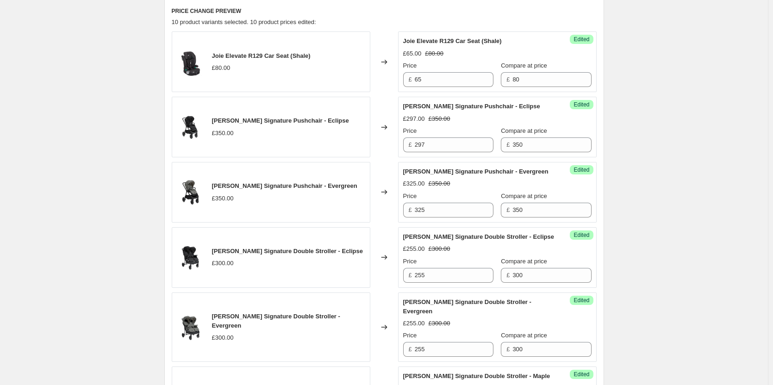
scroll to position [185, 0]
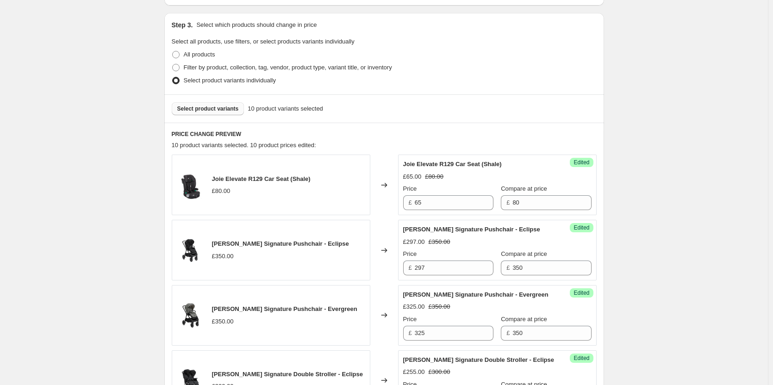
click at [239, 106] on button "Select product variants" at bounding box center [208, 108] width 73 height 13
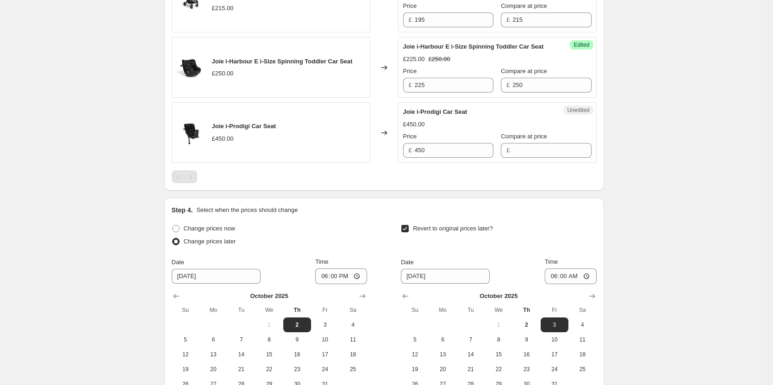
scroll to position [925, 0]
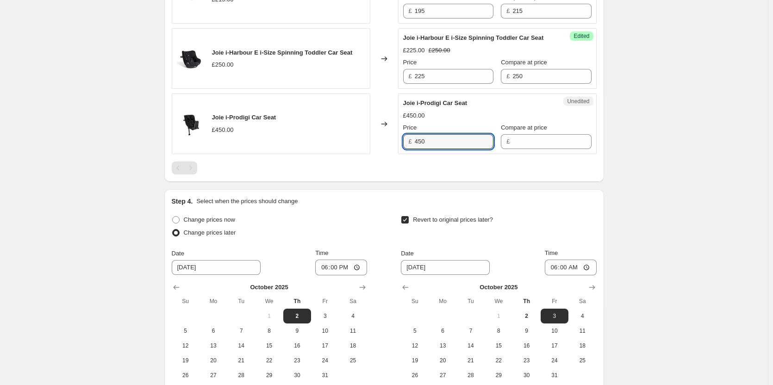
drag, startPoint x: 444, startPoint y: 167, endPoint x: 394, endPoint y: 167, distance: 49.5
click at [394, 154] on div "Joie i-Prodigi Car Seat £450.00 Changed to Unedited Joie i-Prodigi Car Seat £45…" at bounding box center [384, 123] width 425 height 61
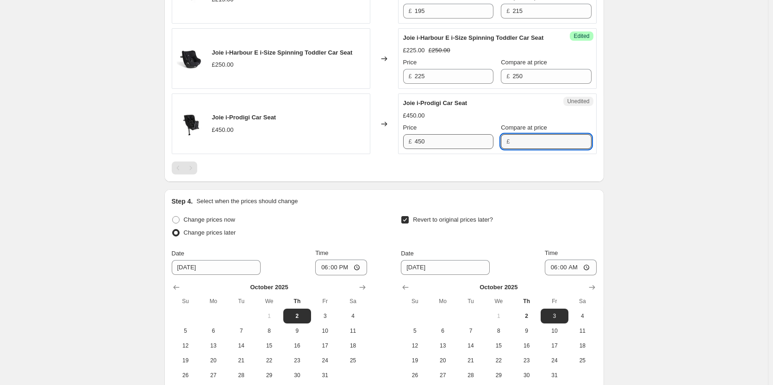
drag, startPoint x: 533, startPoint y: 161, endPoint x: 480, endPoint y: 160, distance: 53.2
click at [533, 149] on input "Compare at price" at bounding box center [551, 141] width 79 height 15
paste input "450"
type input "450"
click at [466, 149] on input "450" at bounding box center [454, 141] width 79 height 15
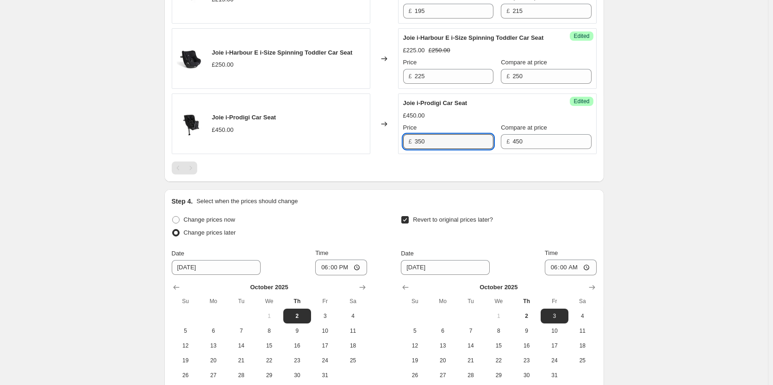
type input "350"
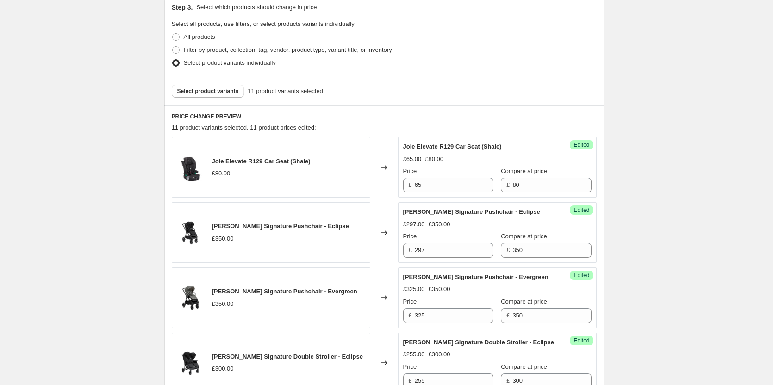
scroll to position [93, 0]
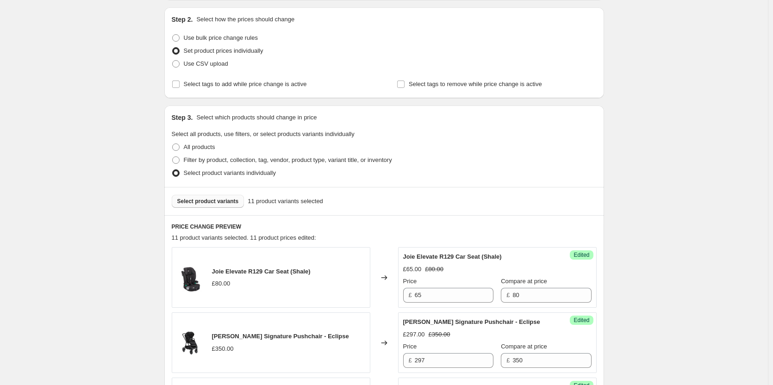
click at [210, 203] on span "Select product variants" at bounding box center [208, 201] width 62 height 7
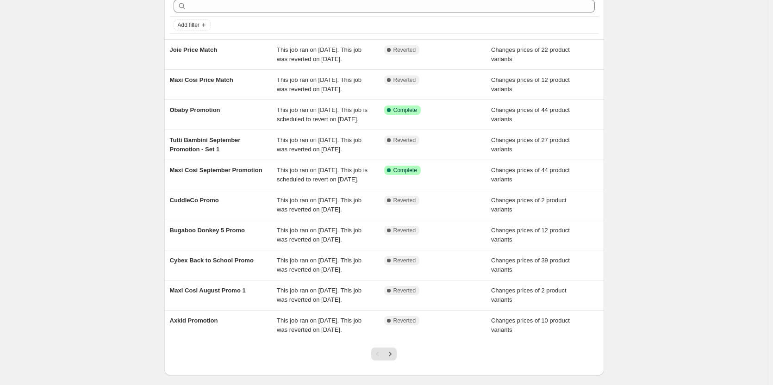
scroll to position [46, 0]
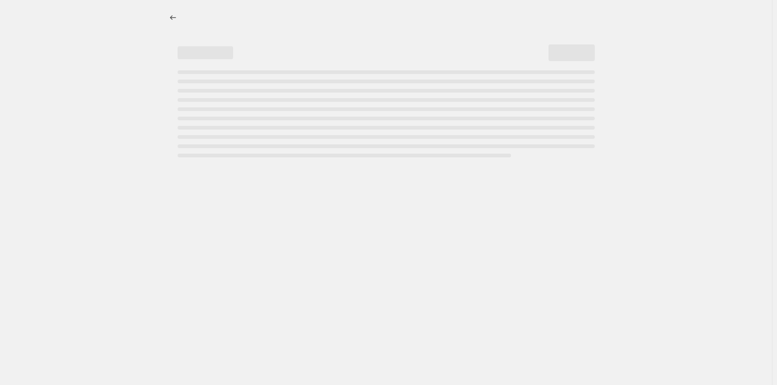
select select "percentage"
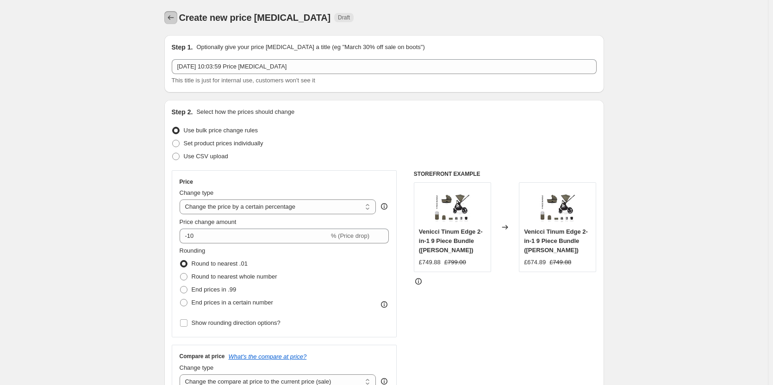
click at [174, 17] on icon "Price change jobs" at bounding box center [170, 17] width 9 height 9
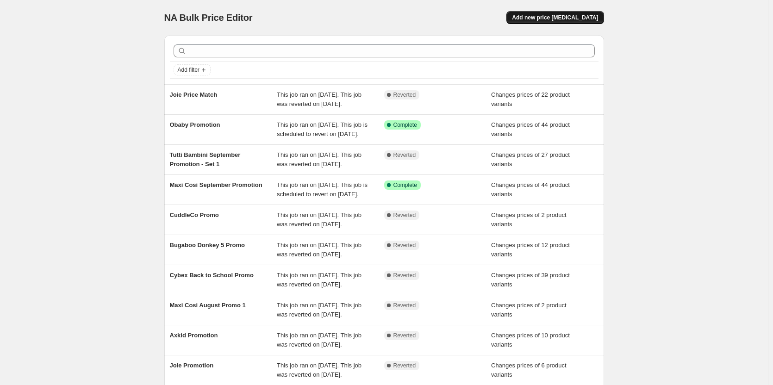
click at [569, 16] on span "Add new price [MEDICAL_DATA]" at bounding box center [555, 17] width 86 height 7
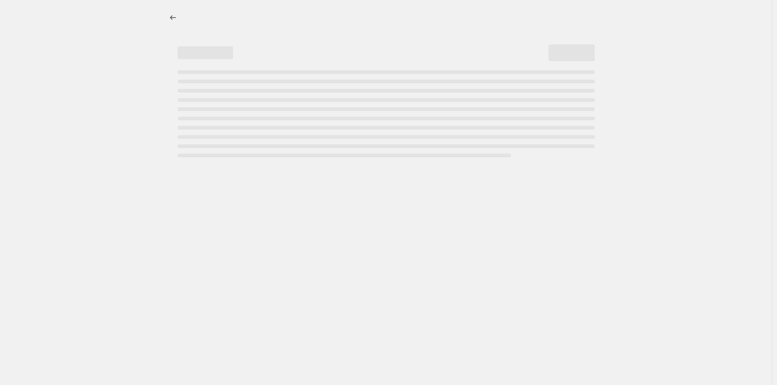
select select "percentage"
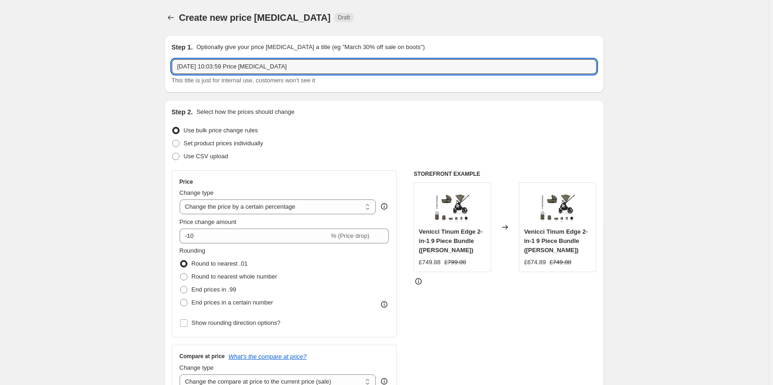
drag, startPoint x: 308, startPoint y: 65, endPoint x: -19, endPoint y: 68, distance: 326.2
click at [0, 68] on html "Home Settings Plans Skip to content Create new price [MEDICAL_DATA]. This page …" at bounding box center [386, 192] width 773 height 385
type input "Joie Price Match"
click at [210, 150] on ul "Use bulk price change rules Set product prices individually Use CSV upload" at bounding box center [384, 143] width 425 height 39
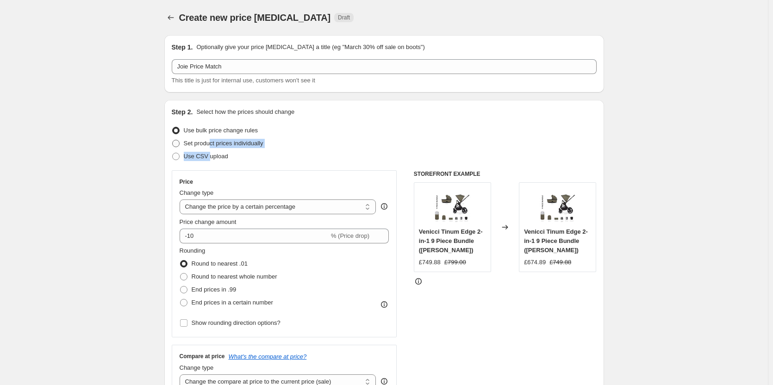
click at [210, 140] on span "Set product prices individually" at bounding box center [224, 143] width 80 height 7
click at [173, 140] on input "Set product prices individually" at bounding box center [172, 140] width 0 height 0
radio input "true"
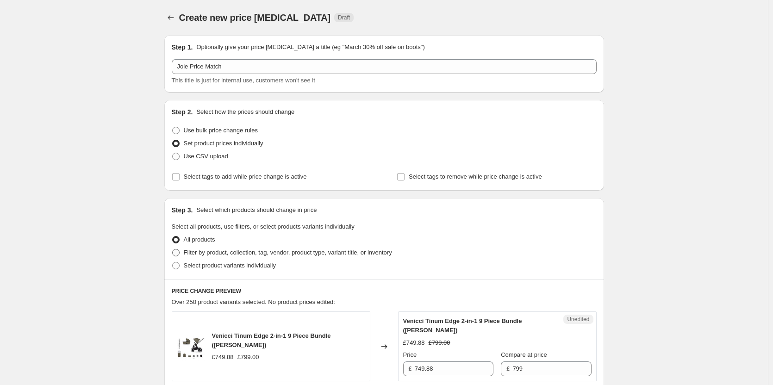
click at [201, 254] on span "Filter by product, collection, tag, vendor, product type, variant title, or inv…" at bounding box center [288, 252] width 208 height 7
click at [173, 249] on input "Filter by product, collection, tag, vendor, product type, variant title, or inv…" at bounding box center [172, 249] width 0 height 0
radio input "true"
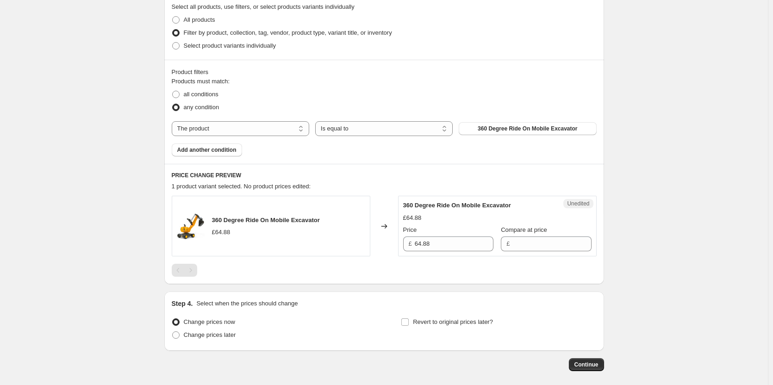
scroll to position [231, 0]
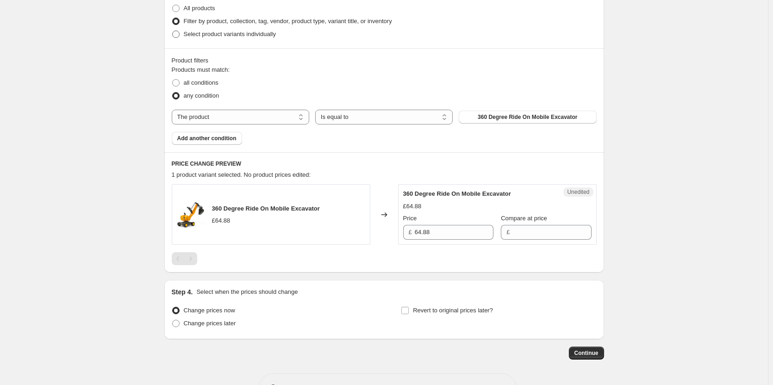
click at [232, 33] on span "Select product variants individually" at bounding box center [230, 34] width 92 height 7
click at [173, 31] on input "Select product variants individually" at bounding box center [172, 31] width 0 height 0
radio input "true"
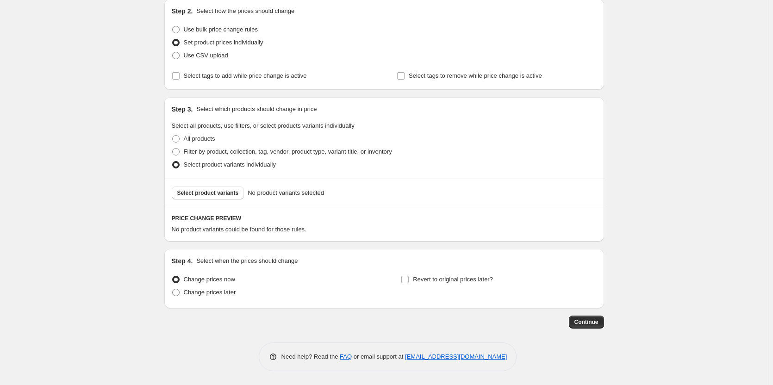
scroll to position [101, 0]
drag, startPoint x: 196, startPoint y: 292, endPoint x: 229, endPoint y: 288, distance: 32.7
click at [196, 293] on span "Change prices later" at bounding box center [210, 292] width 52 height 7
click at [173, 289] on input "Change prices later" at bounding box center [172, 289] width 0 height 0
radio input "true"
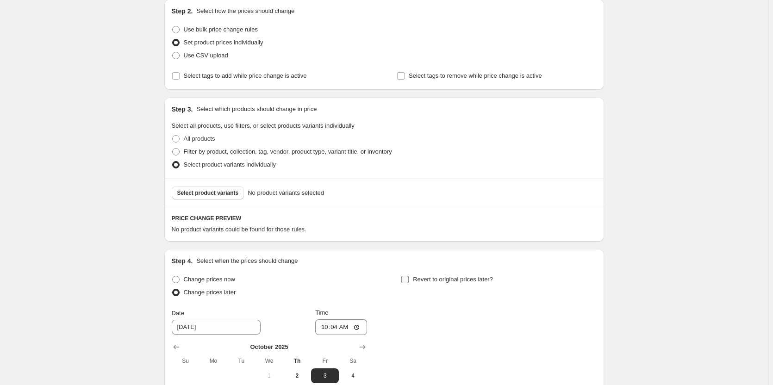
click at [424, 276] on span "Revert to original prices later?" at bounding box center [453, 279] width 80 height 7
click at [409, 276] on input "Revert to original prices later?" at bounding box center [404, 279] width 7 height 7
checkbox input "true"
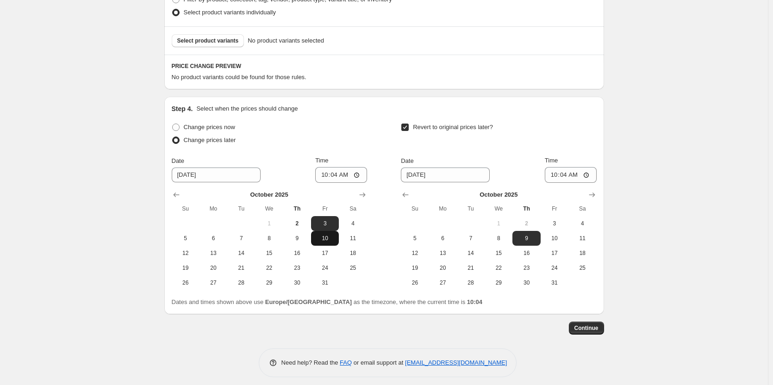
scroll to position [259, 0]
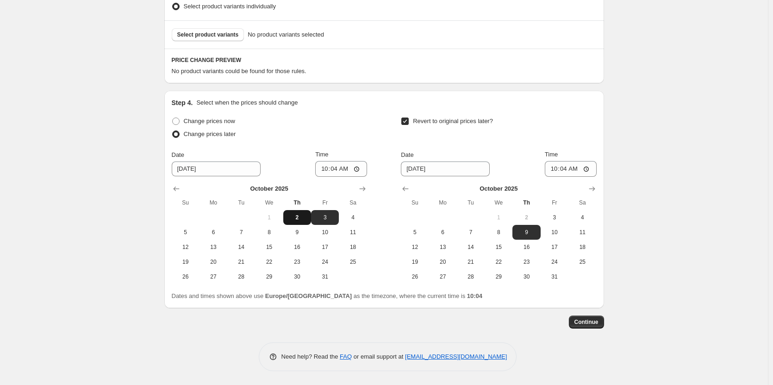
click at [305, 222] on button "2" at bounding box center [297, 217] width 28 height 15
type input "10/2/2025"
click at [556, 212] on button "3" at bounding box center [554, 217] width 28 height 15
type input "10/3/2025"
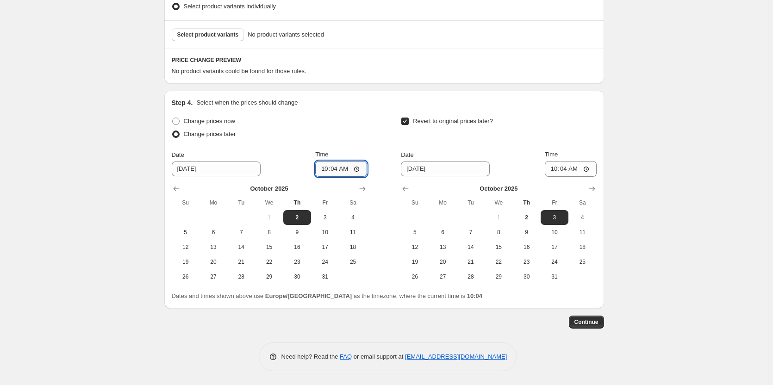
click at [340, 169] on input "10:04" at bounding box center [341, 169] width 52 height 16
type input "18:00"
click at [570, 170] on input "06:04" at bounding box center [571, 169] width 52 height 16
type input "06:00"
click at [527, 158] on div "Date 10/3/2025 Time 06:00" at bounding box center [498, 163] width 195 height 27
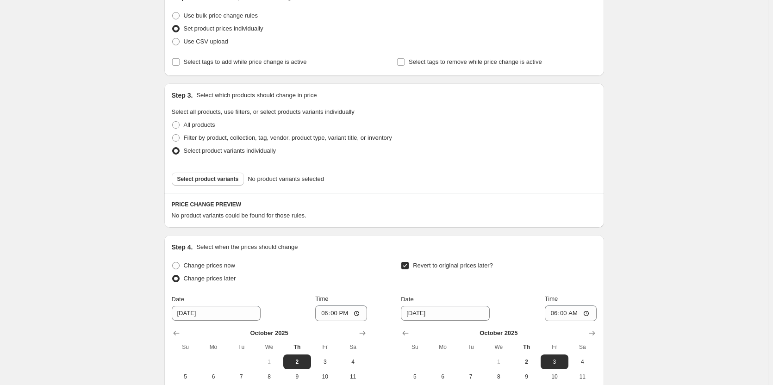
scroll to position [139, 0]
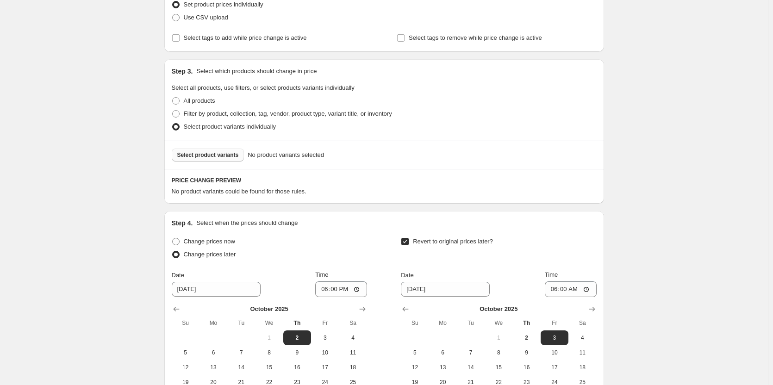
click at [214, 150] on button "Select product variants" at bounding box center [208, 155] width 73 height 13
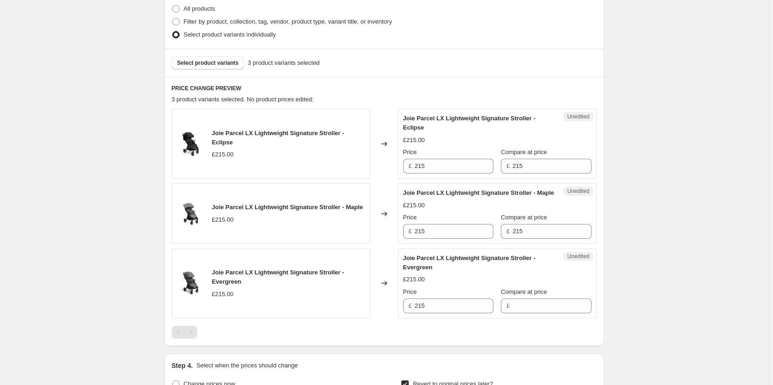
scroll to position [231, 0]
drag, startPoint x: 433, startPoint y: 161, endPoint x: 391, endPoint y: 167, distance: 41.7
click at [391, 167] on div "Joie Parcel LX Lightweight Signature Stroller - Eclipse £215.00 Changed to Uned…" at bounding box center [384, 143] width 425 height 70
type input "189"
click at [434, 237] on input "215" at bounding box center [454, 230] width 79 height 15
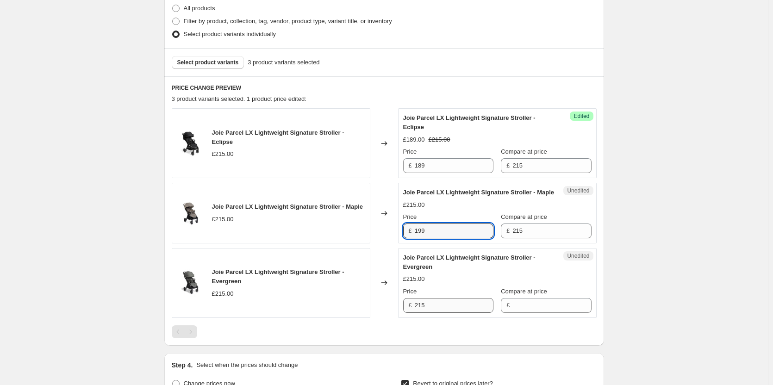
type input "199"
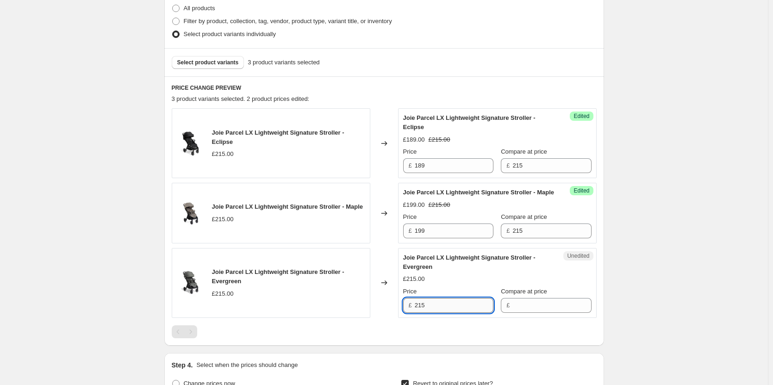
click at [435, 313] on input "215" at bounding box center [454, 305] width 79 height 15
paste input "199"
type input "199"
click at [548, 238] on input "215" at bounding box center [551, 230] width 79 height 15
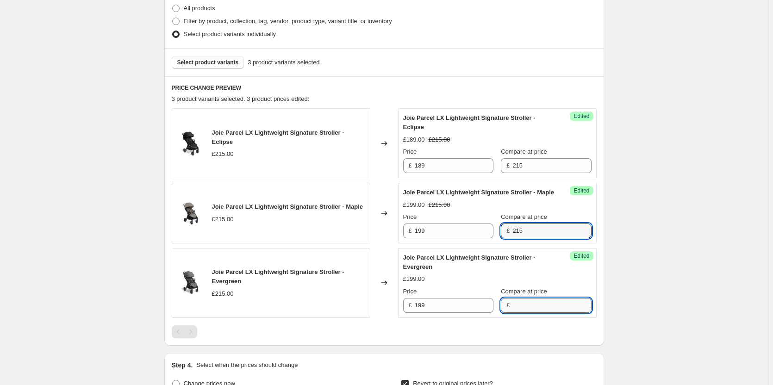
drag, startPoint x: 538, startPoint y: 312, endPoint x: 546, endPoint y: 307, distance: 9.8
click at [538, 312] on input "Compare at price" at bounding box center [551, 305] width 79 height 15
paste input "215"
type input "215"
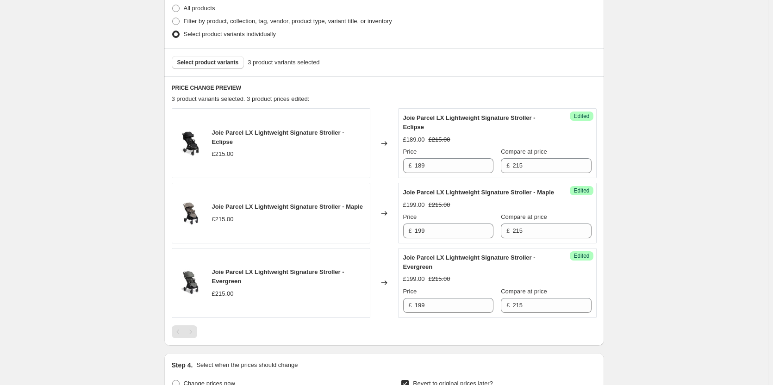
click at [664, 277] on div "Create new price change job. This page is ready Create new price change job Dra…" at bounding box center [384, 208] width 768 height 879
click at [198, 55] on div "Select product variants 3 product variants selected" at bounding box center [384, 62] width 440 height 28
click at [199, 62] on span "Select product variants" at bounding box center [208, 62] width 62 height 7
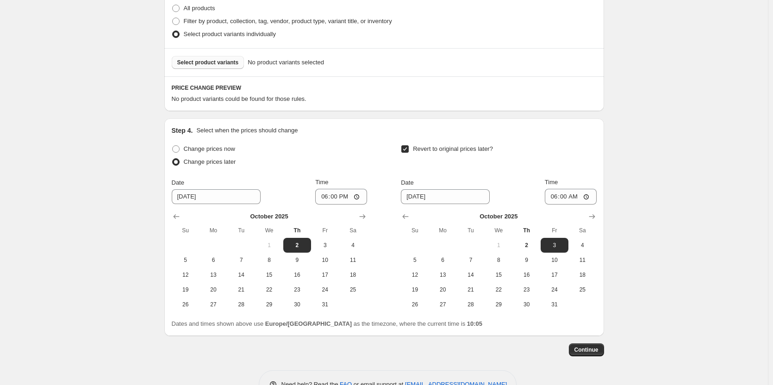
click at [222, 69] on div "Select product variants No product variants selected" at bounding box center [384, 62] width 440 height 28
click at [221, 68] on button "Select product variants" at bounding box center [208, 62] width 73 height 13
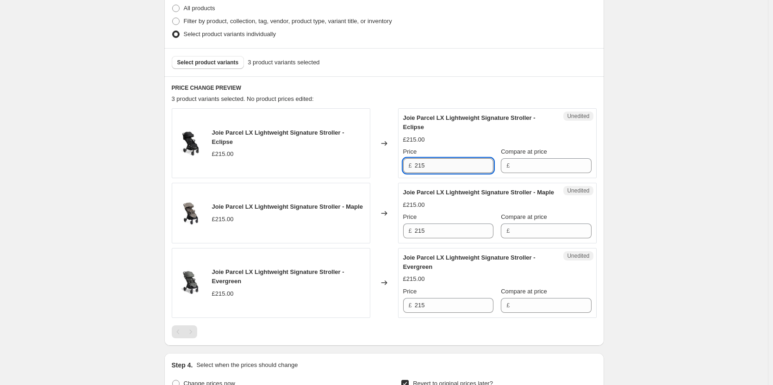
click at [436, 168] on input "215" at bounding box center [454, 165] width 79 height 15
drag, startPoint x: 544, startPoint y: 168, endPoint x: 539, endPoint y: 168, distance: 5.6
click at [544, 168] on input "Compare at price" at bounding box center [551, 165] width 79 height 15
paste input "215"
type input "215"
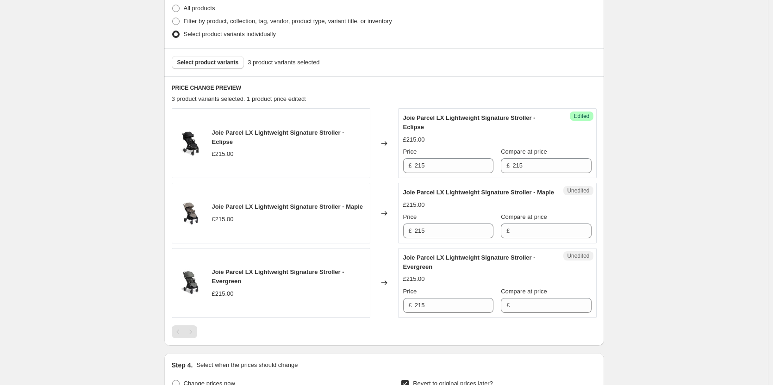
click at [412, 160] on div "£ 215" at bounding box center [448, 165] width 90 height 15
type input "189"
click at [438, 238] on input "215" at bounding box center [454, 230] width 79 height 15
type input "199"
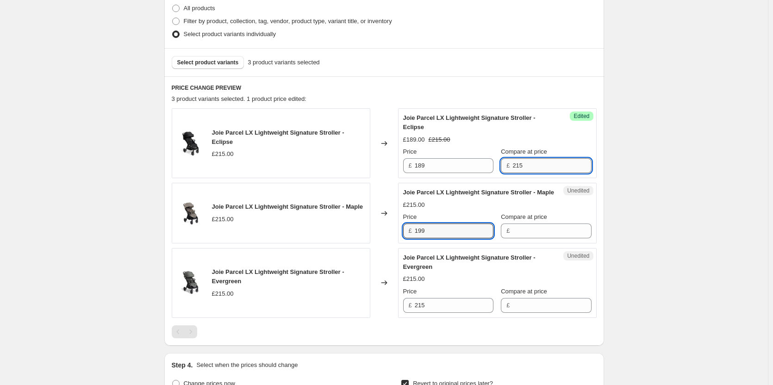
click at [532, 164] on input "215" at bounding box center [551, 165] width 79 height 15
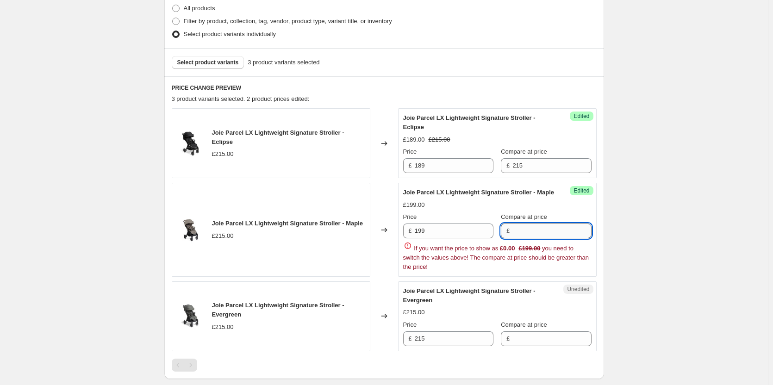
paste input "215"
click at [535, 226] on input "Compare at price" at bounding box center [551, 230] width 79 height 15
type input "215"
click at [526, 336] on div "Joie Parcel LX Lightweight Signature Stroller - Eclipse £215.00 Changed to Succ…" at bounding box center [384, 239] width 425 height 263
paste input "215"
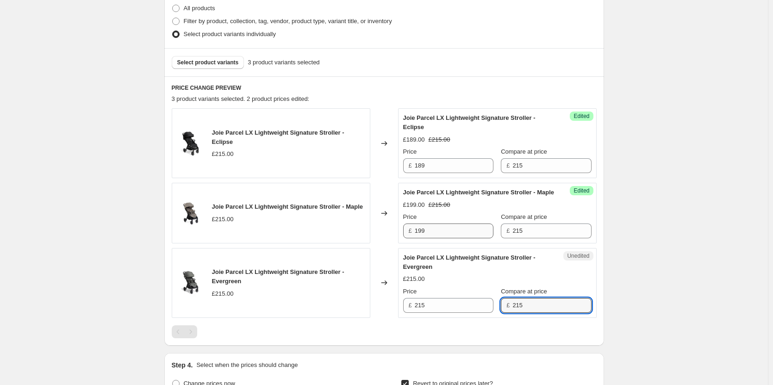
type input "215"
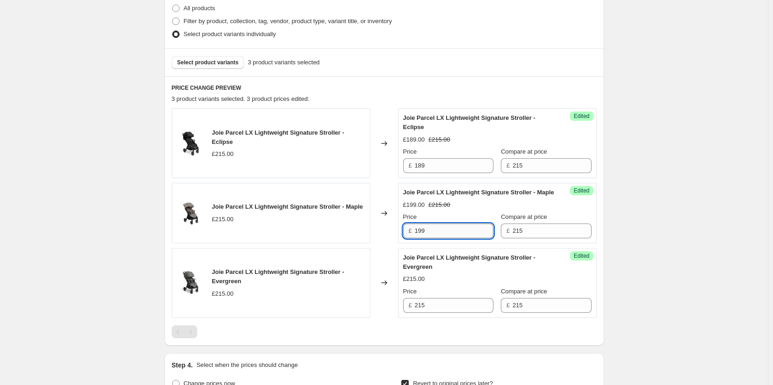
click at [445, 238] on input "199" at bounding box center [454, 230] width 79 height 15
click at [460, 313] on input "215" at bounding box center [454, 305] width 79 height 15
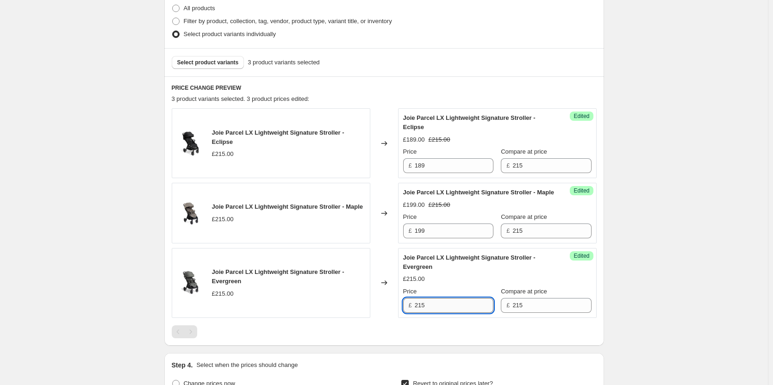
paste input "199"
type input "199"
click at [195, 69] on div "Select product variants 3 product variants selected" at bounding box center [384, 62] width 440 height 28
click at [197, 67] on button "Select product variants" at bounding box center [208, 62] width 73 height 13
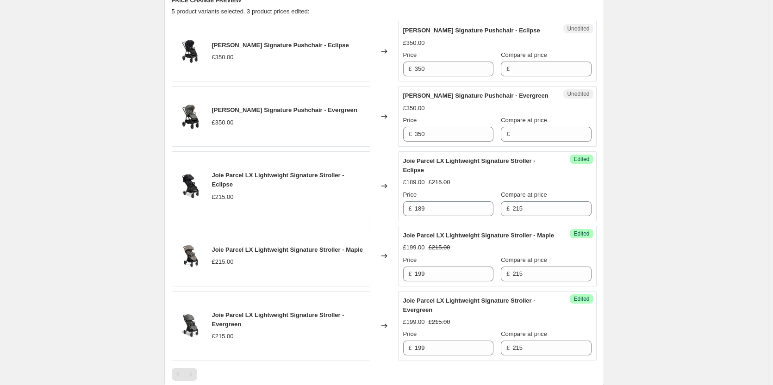
scroll to position [324, 0]
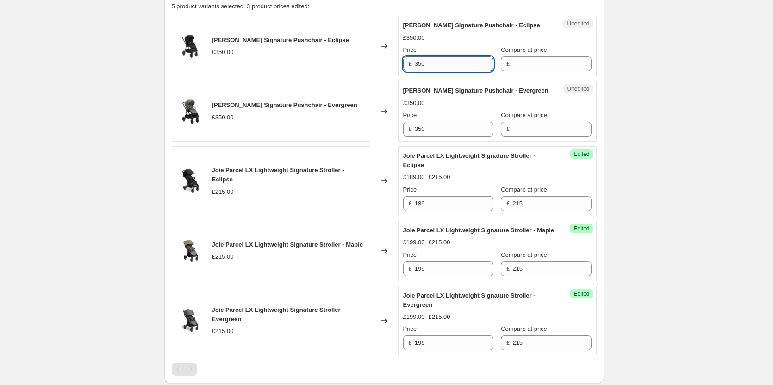
click at [453, 59] on input "350" at bounding box center [454, 63] width 79 height 15
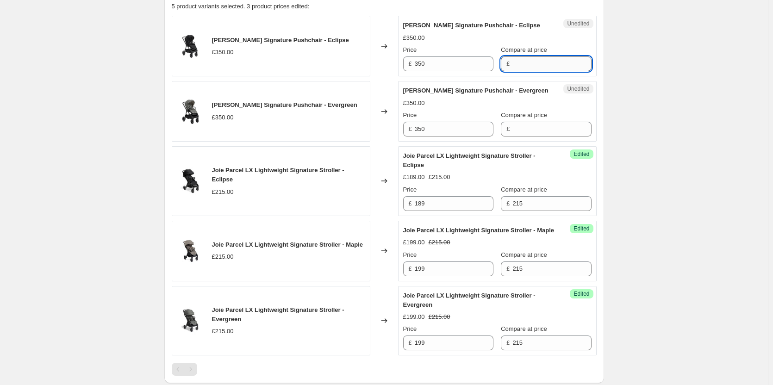
click at [545, 66] on input "Compare at price" at bounding box center [551, 63] width 79 height 15
paste input "350"
type input "350"
click at [477, 67] on input "350" at bounding box center [454, 63] width 79 height 15
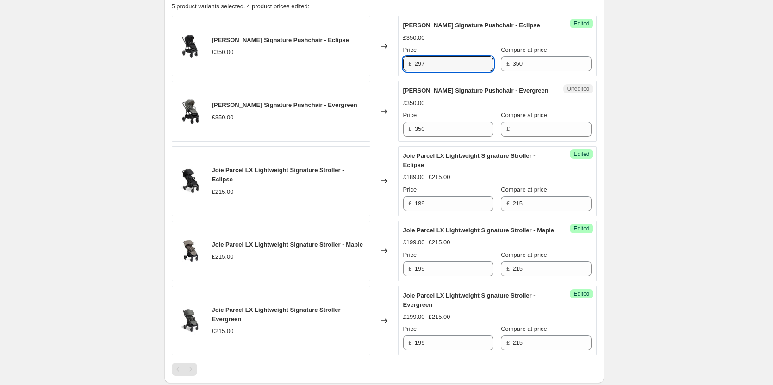
type input "297"
click at [468, 118] on div "Price" at bounding box center [448, 115] width 90 height 9
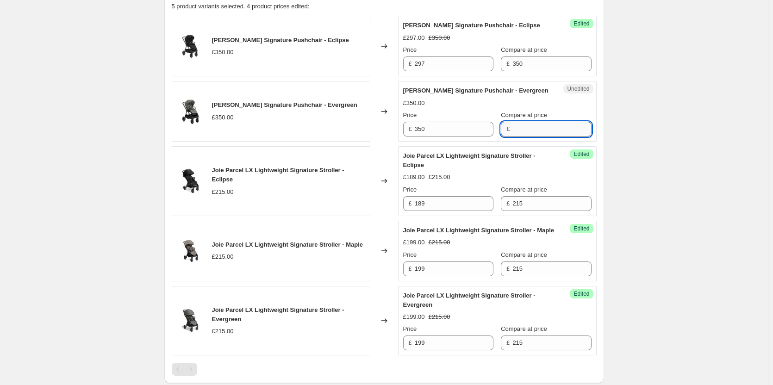
click at [517, 130] on input "Compare at price" at bounding box center [551, 129] width 79 height 15
paste input "350"
type input "350"
click at [471, 128] on input "350" at bounding box center [454, 129] width 79 height 15
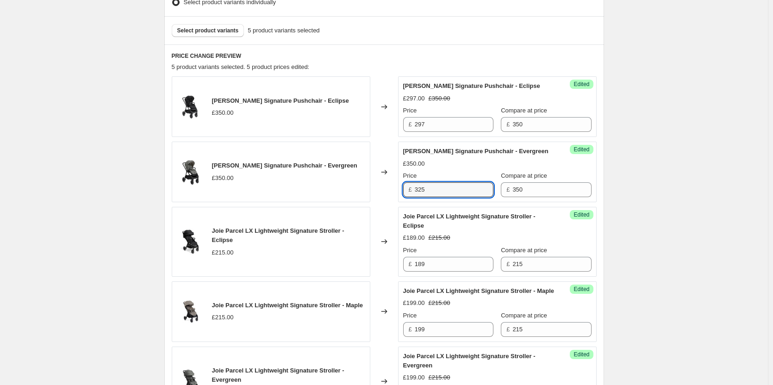
scroll to position [231, 0]
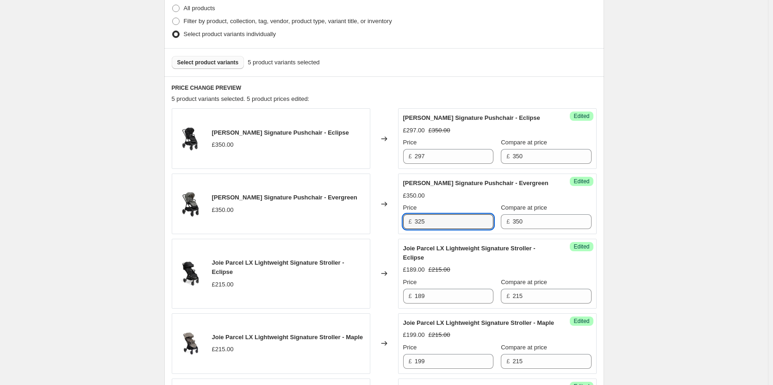
type input "325"
click at [206, 63] on span "Select product variants" at bounding box center [208, 62] width 62 height 7
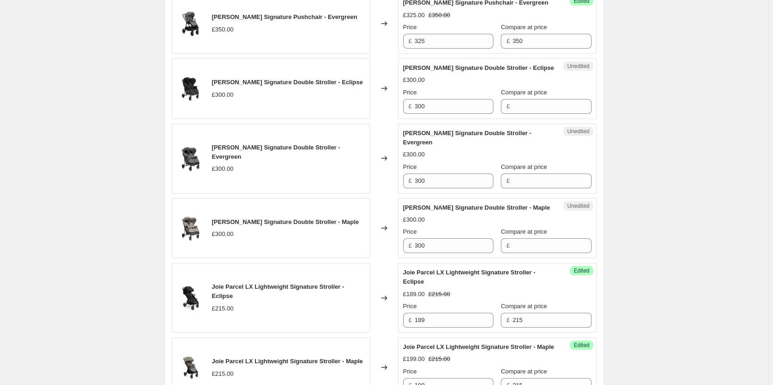
scroll to position [509, 0]
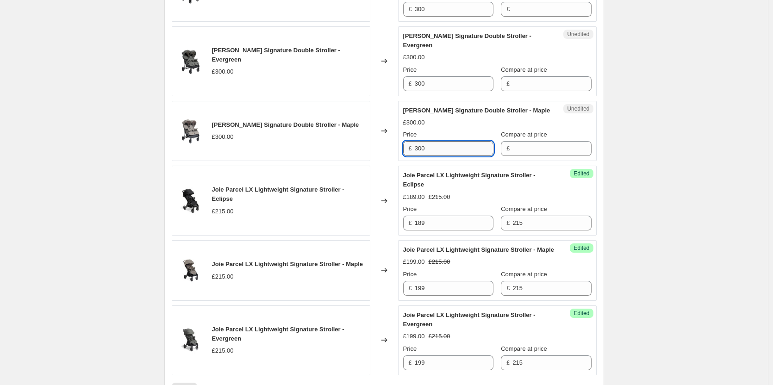
click at [450, 149] on input "300" at bounding box center [454, 148] width 79 height 15
click at [522, 156] on input "Compare at price" at bounding box center [551, 148] width 79 height 15
paste input "300"
type input "300"
click at [532, 74] on div "Compare at price £" at bounding box center [546, 78] width 90 height 26
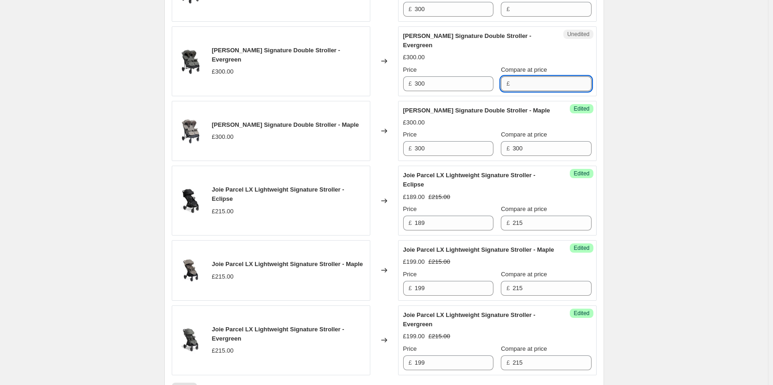
click at [532, 80] on input "Compare at price" at bounding box center [551, 83] width 79 height 15
paste input "300"
type input "300"
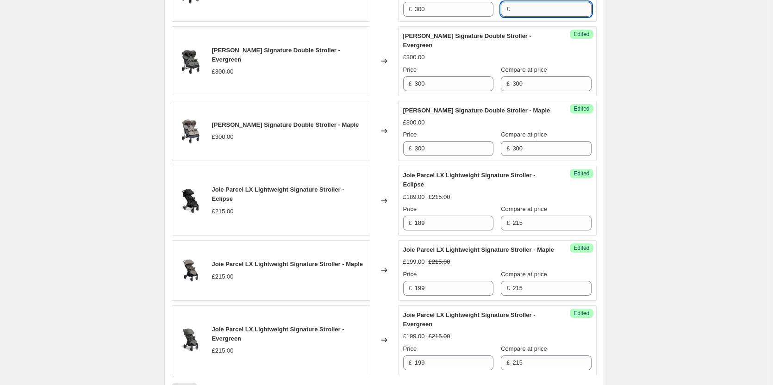
paste input "300"
click at [535, 6] on input "300" at bounding box center [551, 9] width 79 height 15
type input "300"
click at [482, 9] on input "300" at bounding box center [454, 9] width 79 height 15
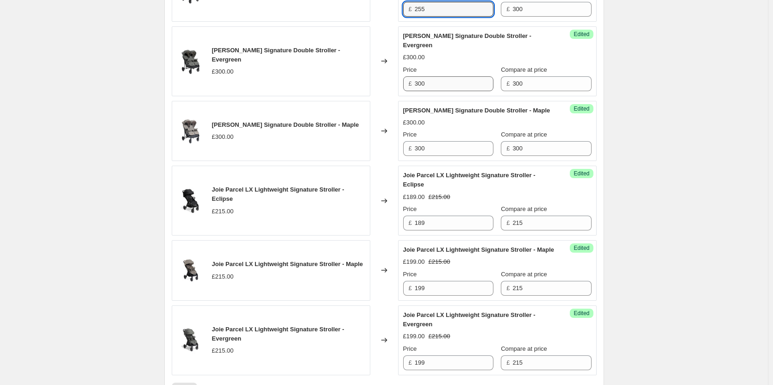
type input "255"
click at [452, 81] on input "300" at bounding box center [454, 83] width 79 height 15
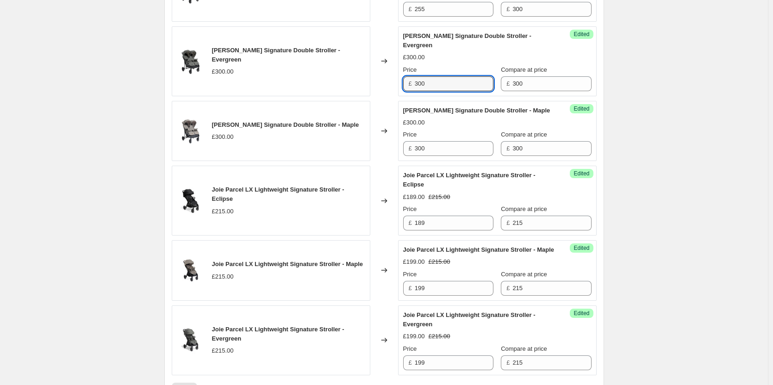
paste input "255"
type input "255"
drag, startPoint x: 448, startPoint y: 136, endPoint x: 446, endPoint y: 144, distance: 8.2
click at [446, 144] on div "Price £ 300" at bounding box center [448, 143] width 90 height 26
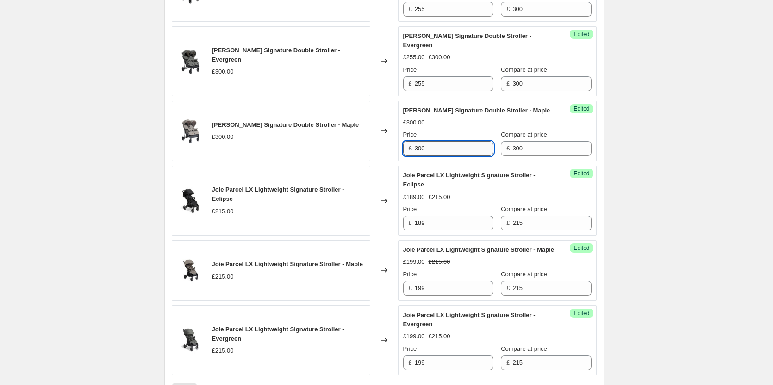
click at [445, 144] on input "300" at bounding box center [454, 148] width 79 height 15
paste input "255"
type input "255"
click at [647, 153] on div "Create new price change job. This page is ready Create new price change job Dra…" at bounding box center [384, 97] width 768 height 1213
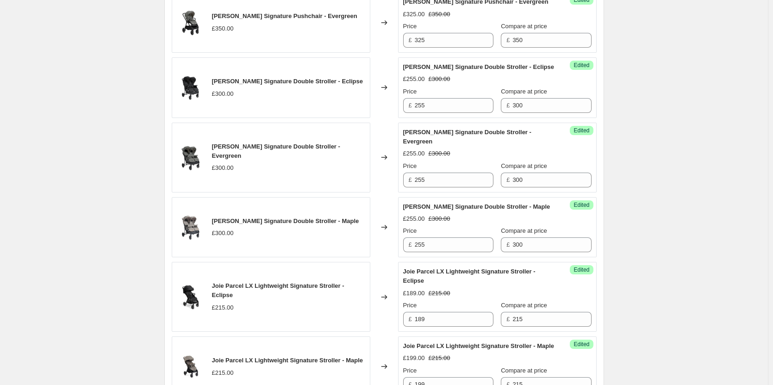
scroll to position [231, 0]
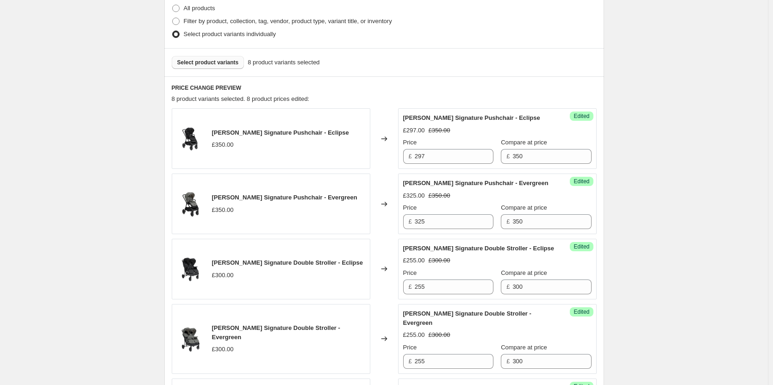
click at [220, 57] on button "Select product variants" at bounding box center [208, 62] width 73 height 13
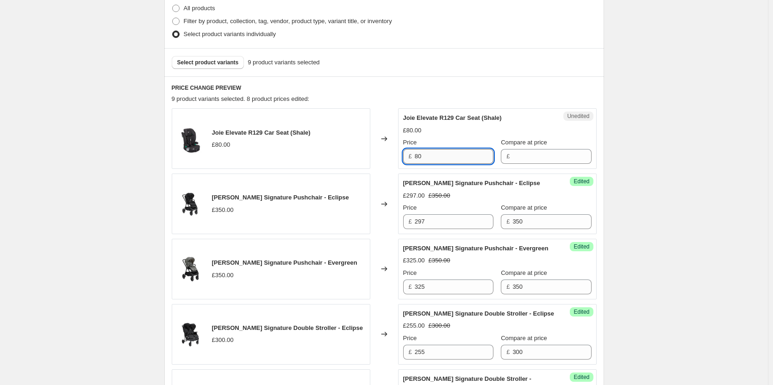
click at [465, 158] on input "80" at bounding box center [454, 156] width 79 height 15
drag, startPoint x: 527, startPoint y: 162, endPoint x: 489, endPoint y: 163, distance: 37.9
click at [522, 162] on input "Compare at price" at bounding box center [551, 156] width 79 height 15
paste input "80"
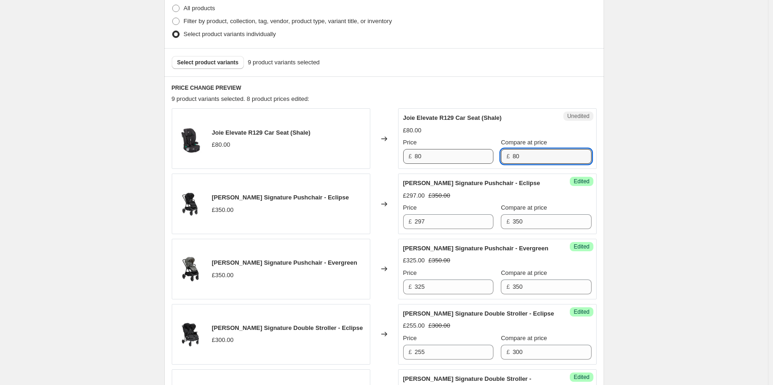
type input "80"
click at [458, 160] on input "80" at bounding box center [454, 156] width 79 height 15
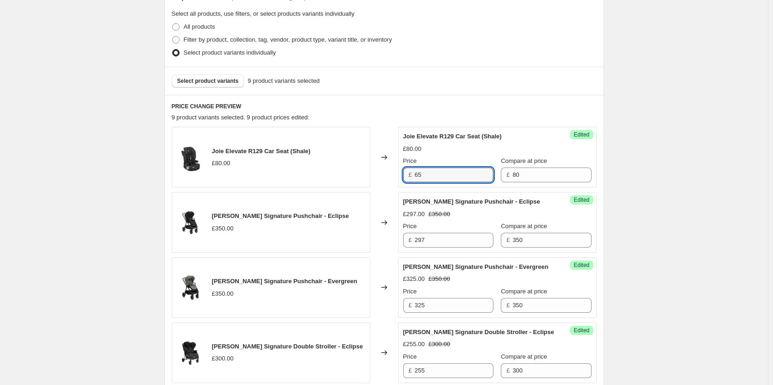
scroll to position [185, 0]
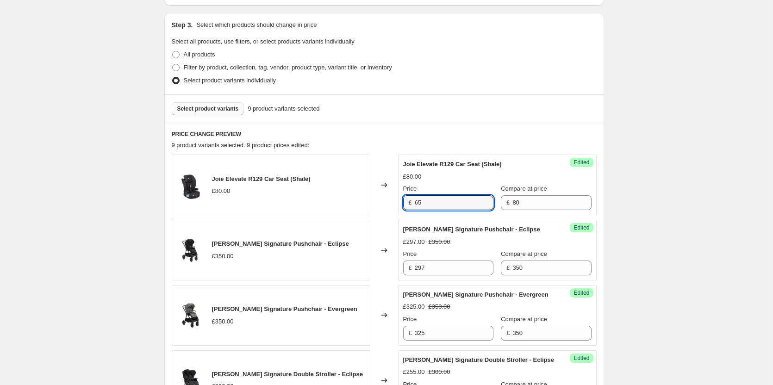
type input "65"
click at [222, 111] on span "Select product variants" at bounding box center [208, 108] width 62 height 7
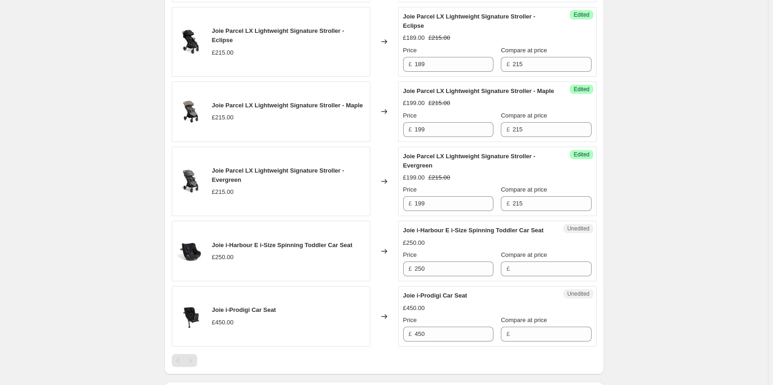
scroll to position [740, 0]
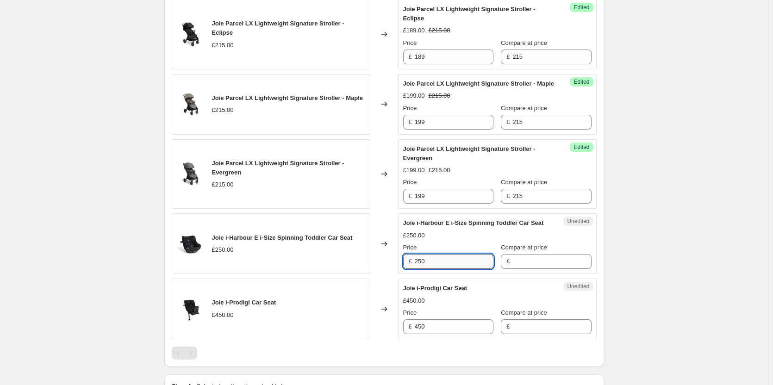
click at [457, 269] on input "250" at bounding box center [454, 261] width 79 height 15
click at [521, 269] on input "Compare at price" at bounding box center [551, 261] width 79 height 15
paste input "250"
type input "250"
click at [461, 269] on input "250" at bounding box center [454, 261] width 79 height 15
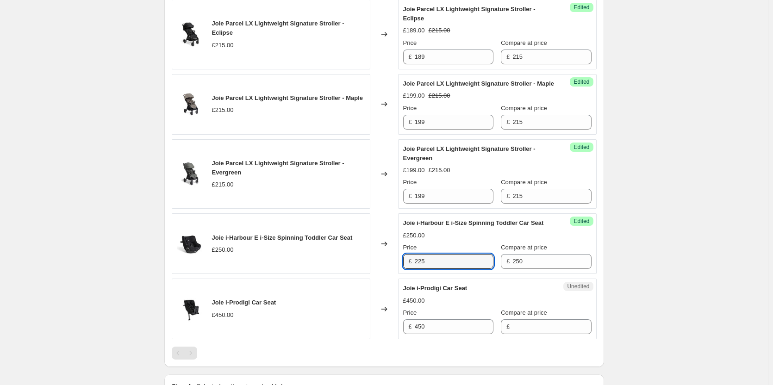
type input "225"
click at [447, 339] on div "Unedited Joie i-Prodigi Car Seat £450.00 Price £ 450 Compare at price £" at bounding box center [497, 309] width 198 height 61
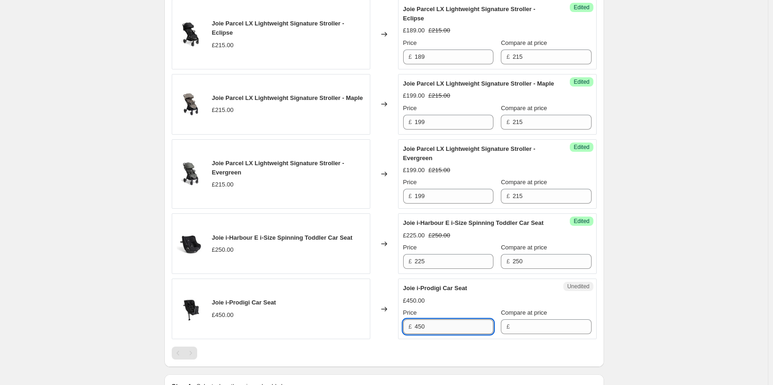
click at [450, 334] on input "450" at bounding box center [454, 326] width 79 height 15
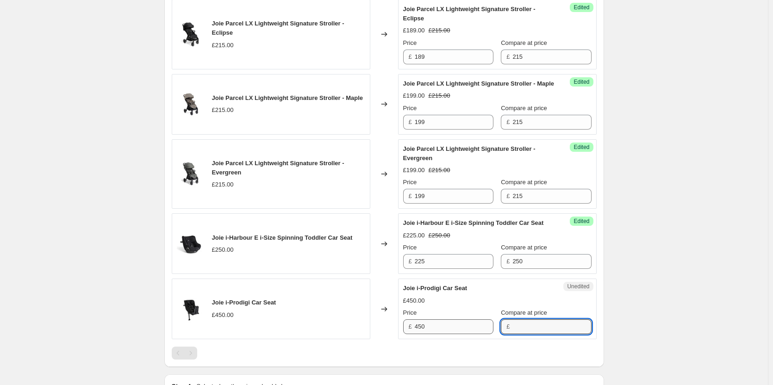
drag, startPoint x: 543, startPoint y: 348, endPoint x: 467, endPoint y: 345, distance: 76.4
click at [543, 334] on input "Compare at price" at bounding box center [551, 326] width 79 height 15
paste input "450"
type input "450"
click at [447, 334] on input "450" at bounding box center [454, 326] width 79 height 15
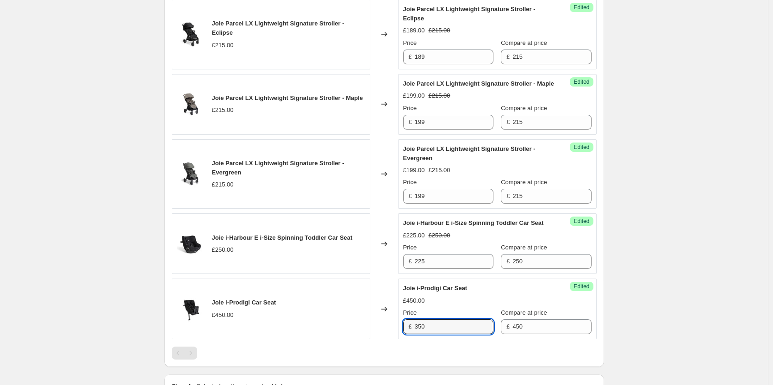
type input "350"
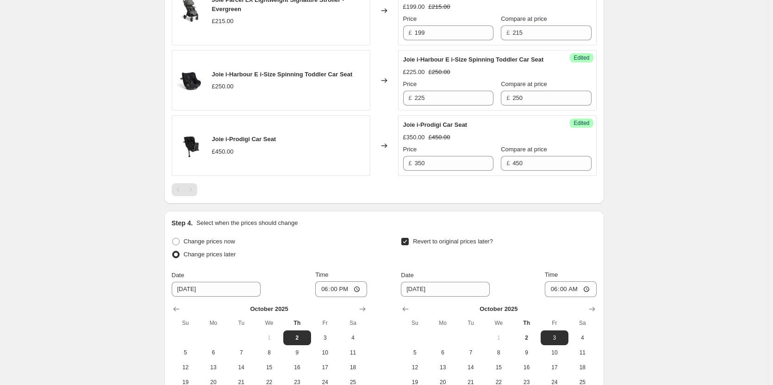
scroll to position [1042, 0]
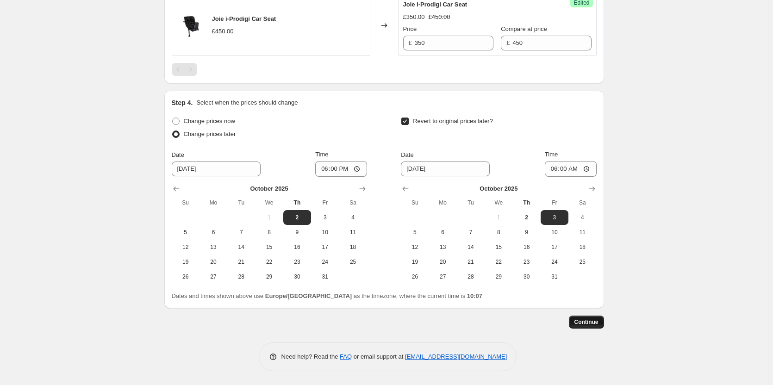
click at [589, 323] on span "Continue" at bounding box center [586, 321] width 24 height 7
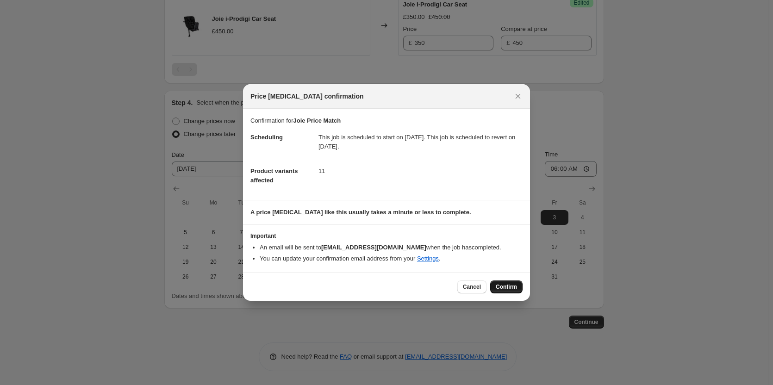
click at [501, 288] on span "Confirm" at bounding box center [505, 286] width 21 height 7
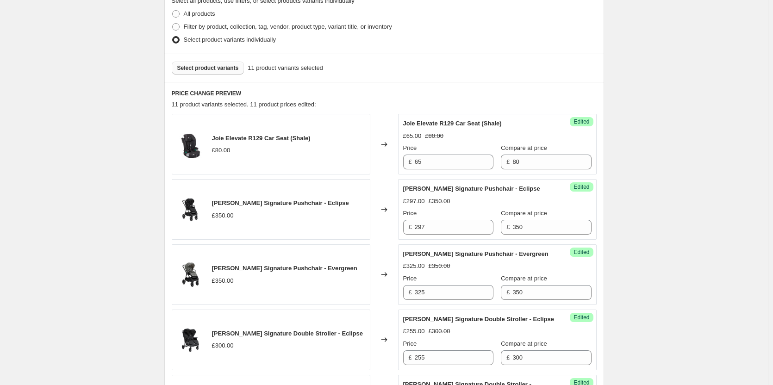
scroll to position [348, 0]
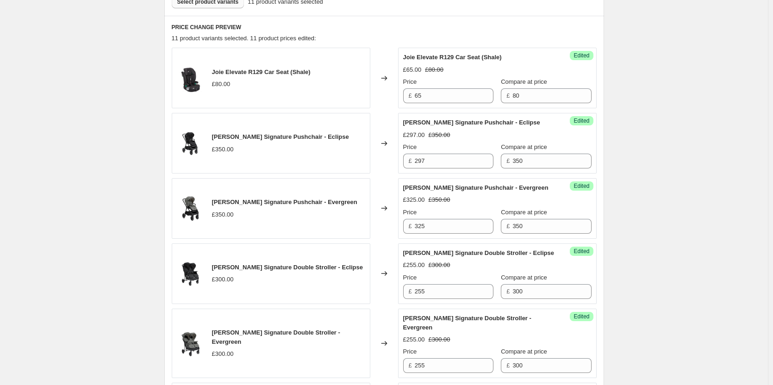
click at [209, 6] on button "Select product variants" at bounding box center [208, 1] width 73 height 13
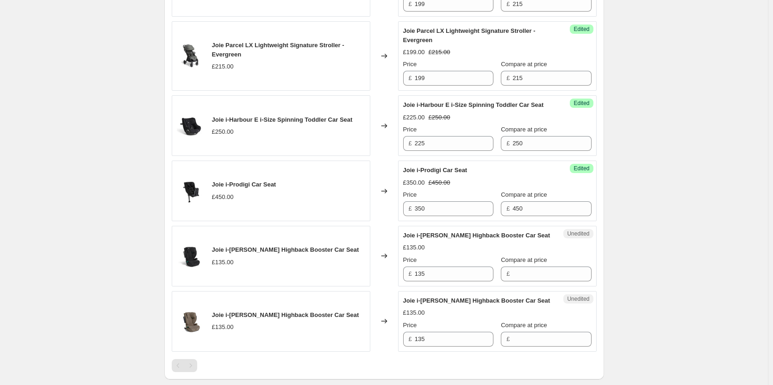
scroll to position [996, 0]
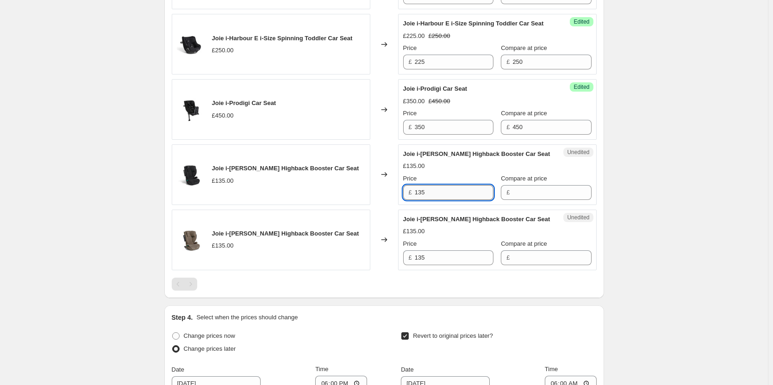
click at [438, 200] on input "135" at bounding box center [454, 192] width 79 height 15
click at [523, 200] on input "Compare at price" at bounding box center [551, 192] width 79 height 15
paste input "135"
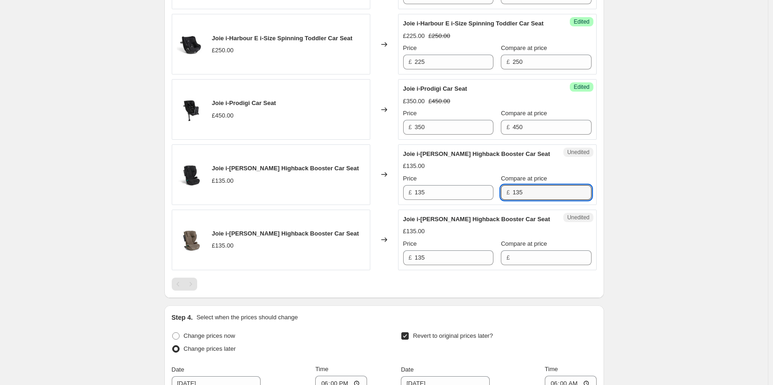
type input "135"
click at [508, 265] on div "Compare at price £" at bounding box center [546, 252] width 90 height 26
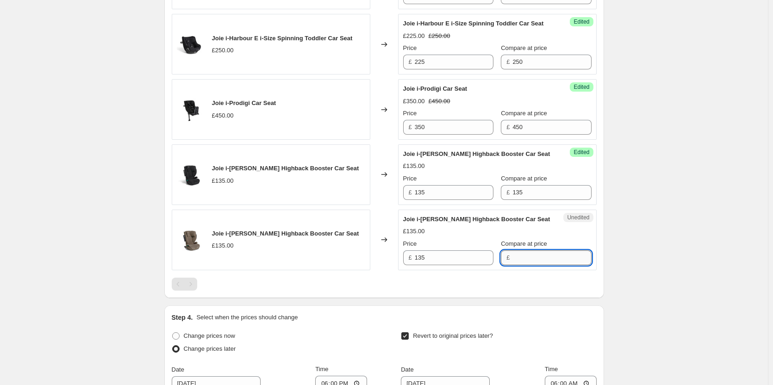
click at [512, 265] on input "Compare at price" at bounding box center [551, 257] width 79 height 15
paste input "135"
type input "135"
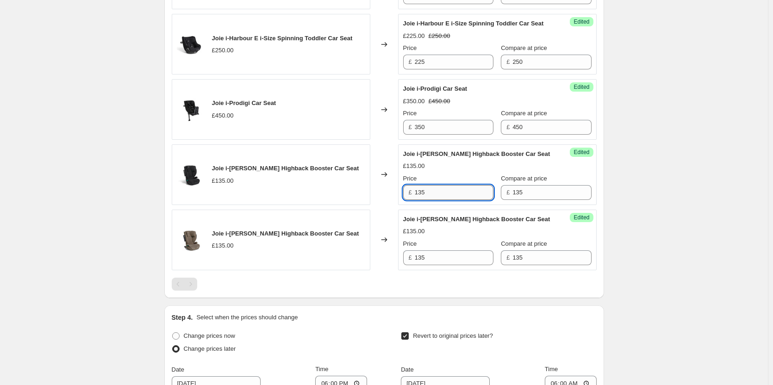
click at [435, 200] on input "135" at bounding box center [454, 192] width 79 height 15
type input "119"
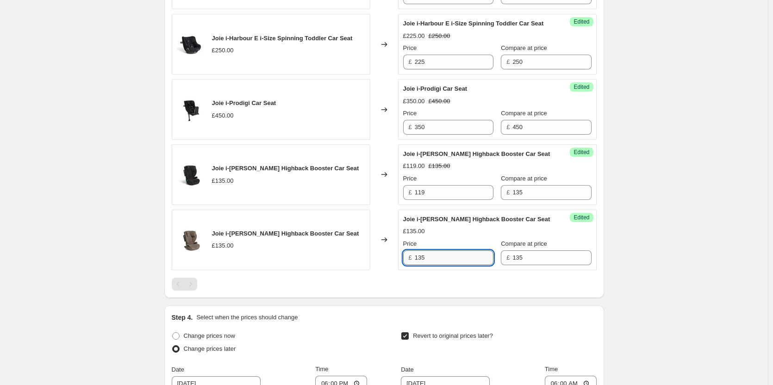
click at [453, 265] on input "135" at bounding box center [454, 257] width 79 height 15
paste input "19"
type input "119"
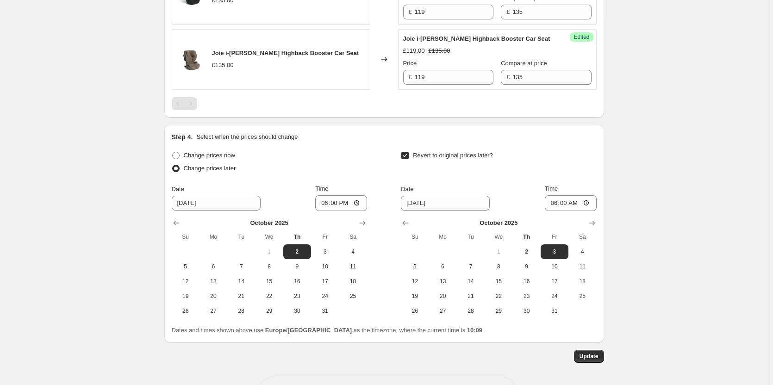
scroll to position [1229, 0]
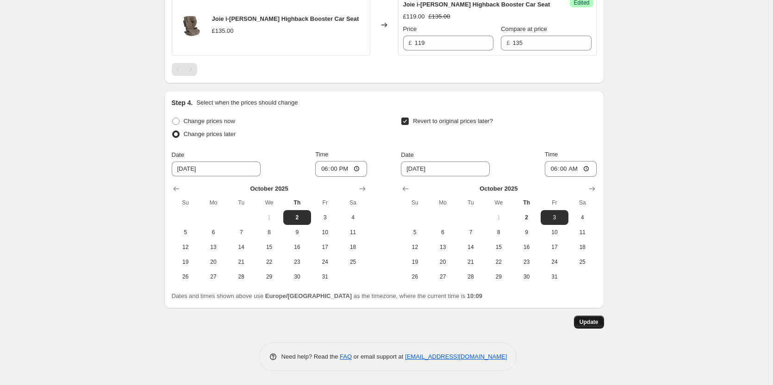
click at [590, 321] on span "Update" at bounding box center [588, 321] width 19 height 7
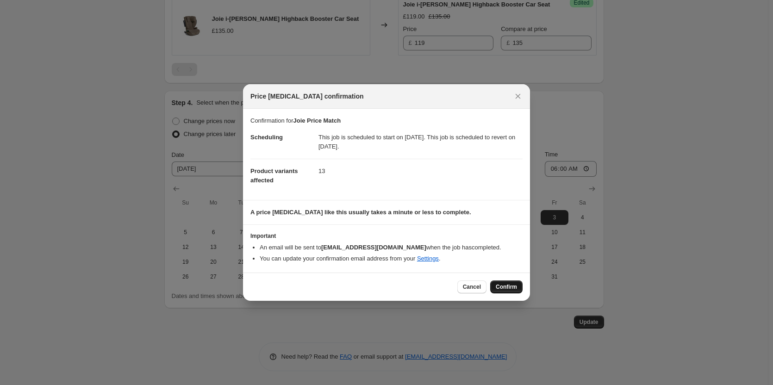
click at [508, 290] on span "Confirm" at bounding box center [505, 286] width 21 height 7
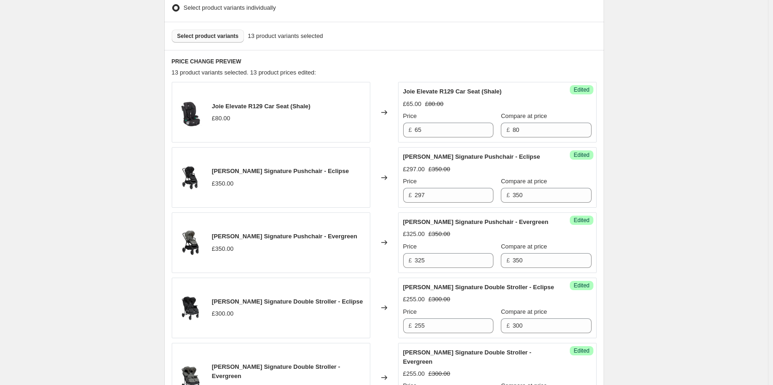
scroll to position [304, 0]
